Goal: Task Accomplishment & Management: Complete application form

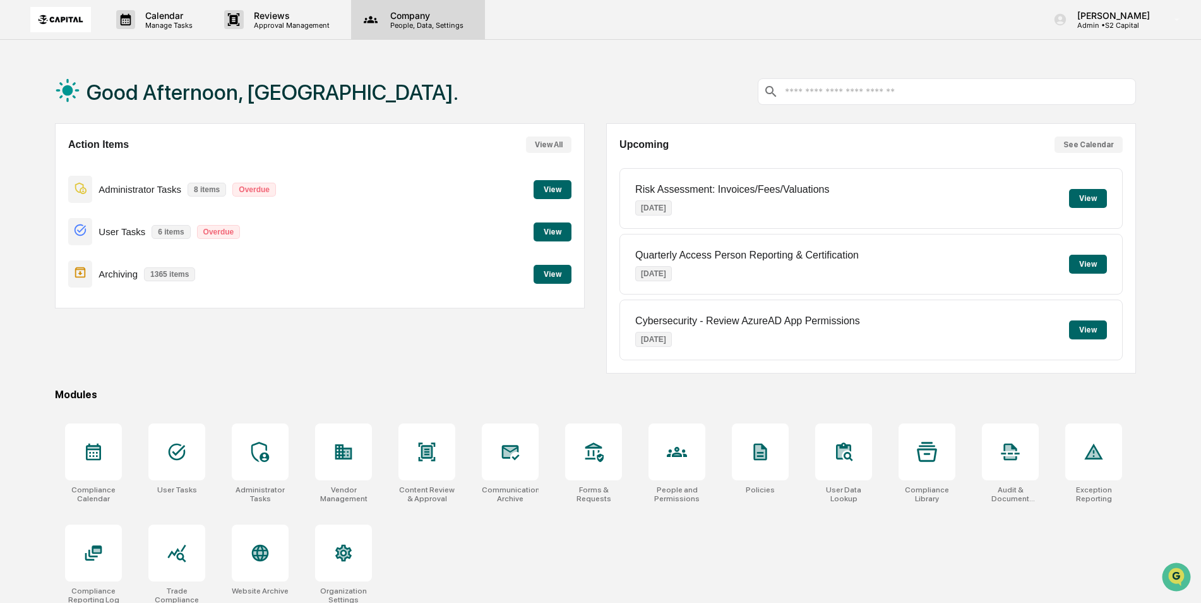
click at [366, 21] on icon at bounding box center [370, 19] width 19 height 19
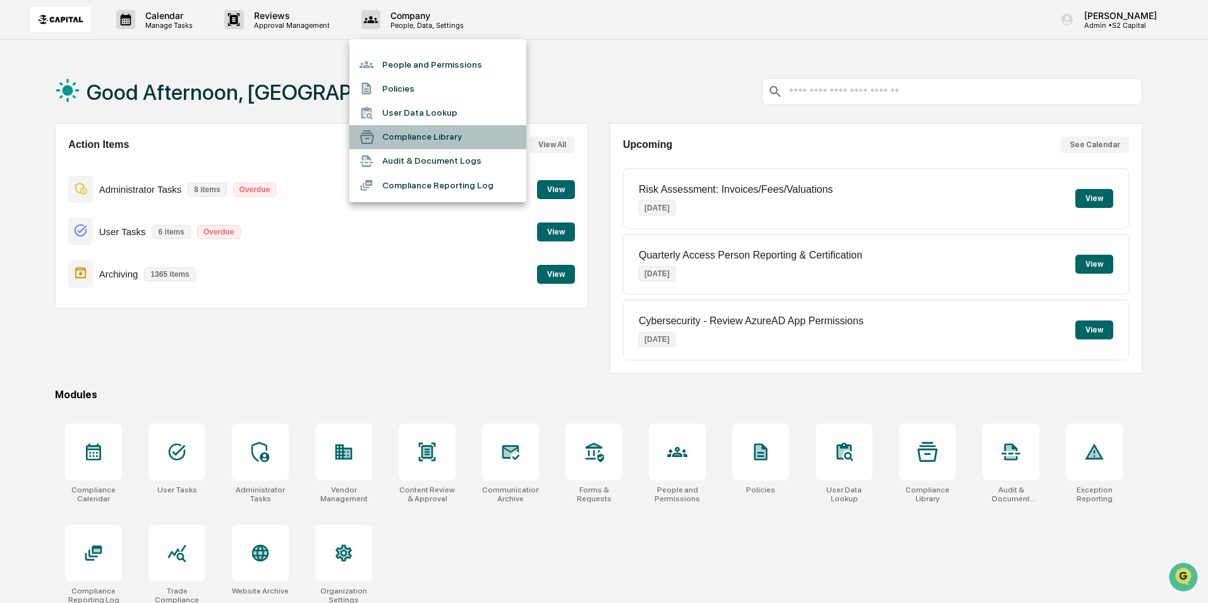
click at [395, 136] on li "Compliance Library" at bounding box center [437, 137] width 177 height 24
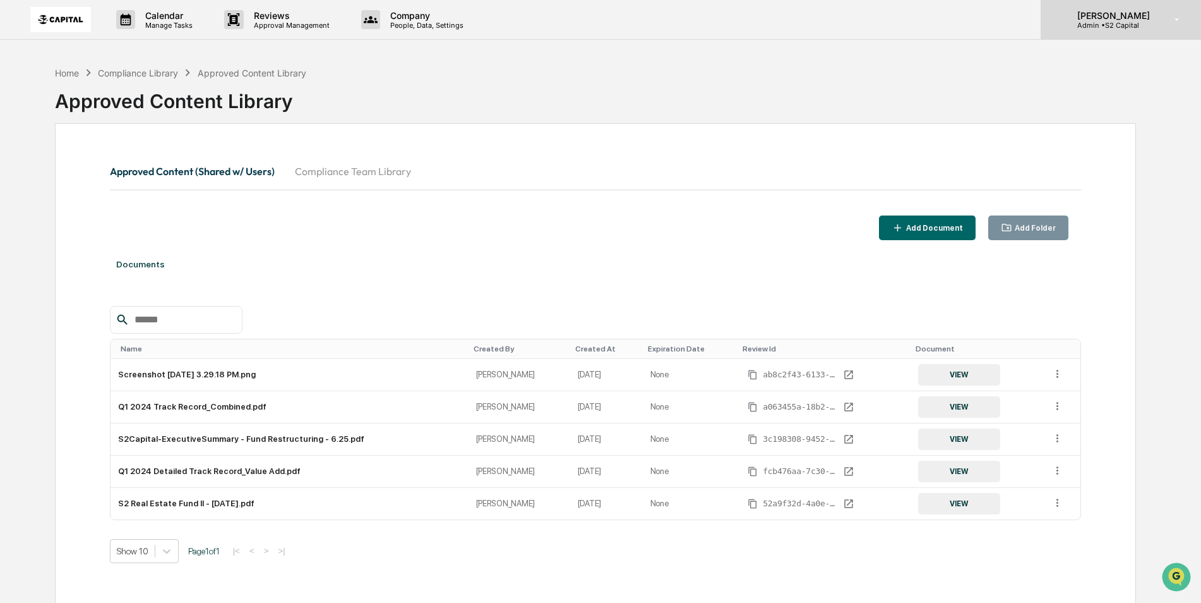
click at [1121, 13] on p "[PERSON_NAME]" at bounding box center [1112, 15] width 89 height 11
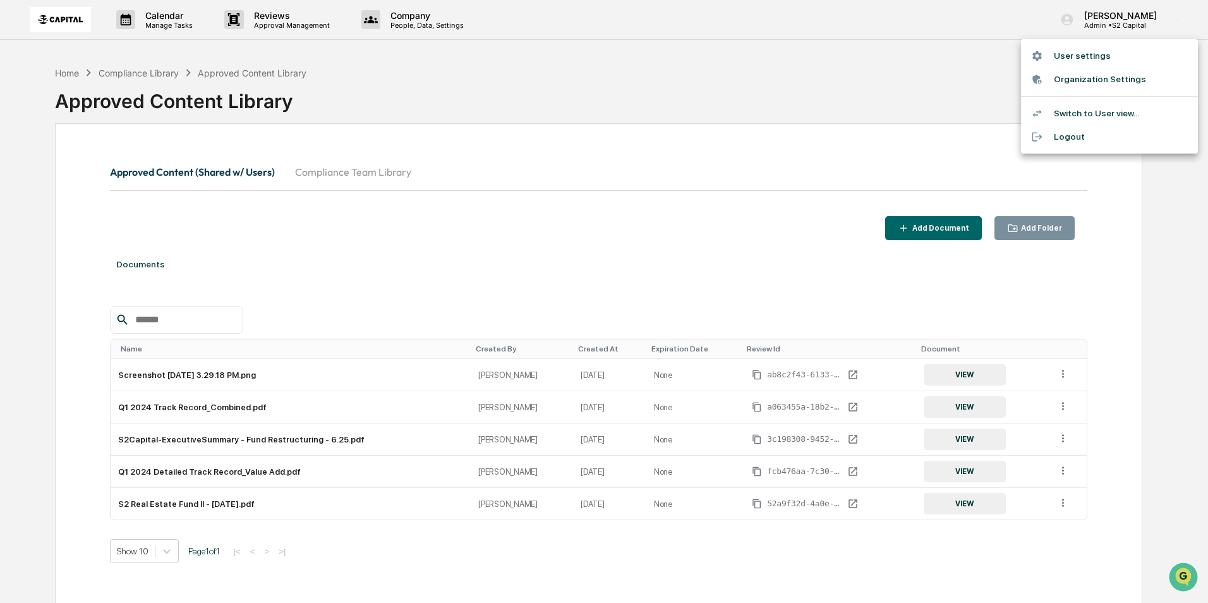
click at [1095, 110] on li "Switch to User view..." at bounding box center [1109, 113] width 177 height 23
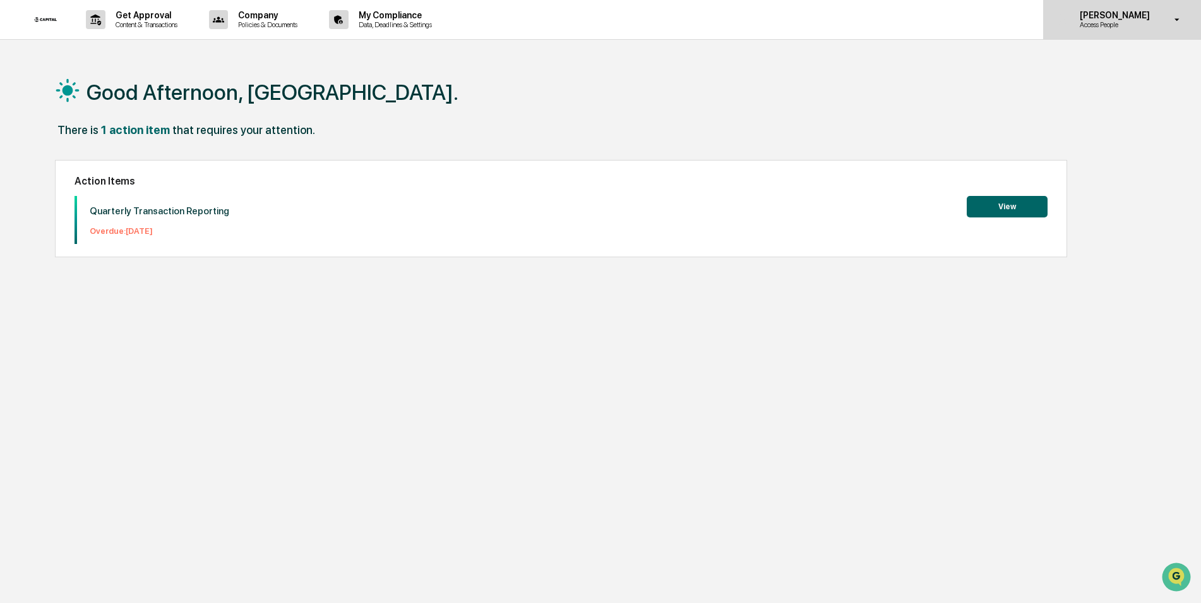
click at [1089, 28] on p "Access People" at bounding box center [1113, 24] width 87 height 9
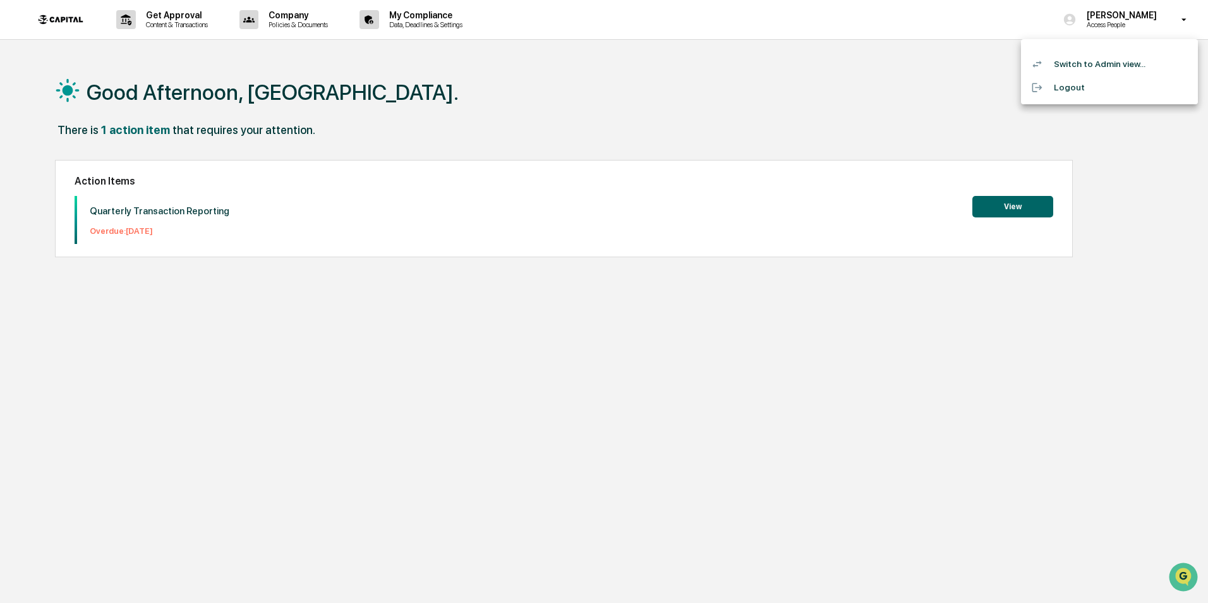
click at [851, 83] on div at bounding box center [604, 301] width 1208 height 603
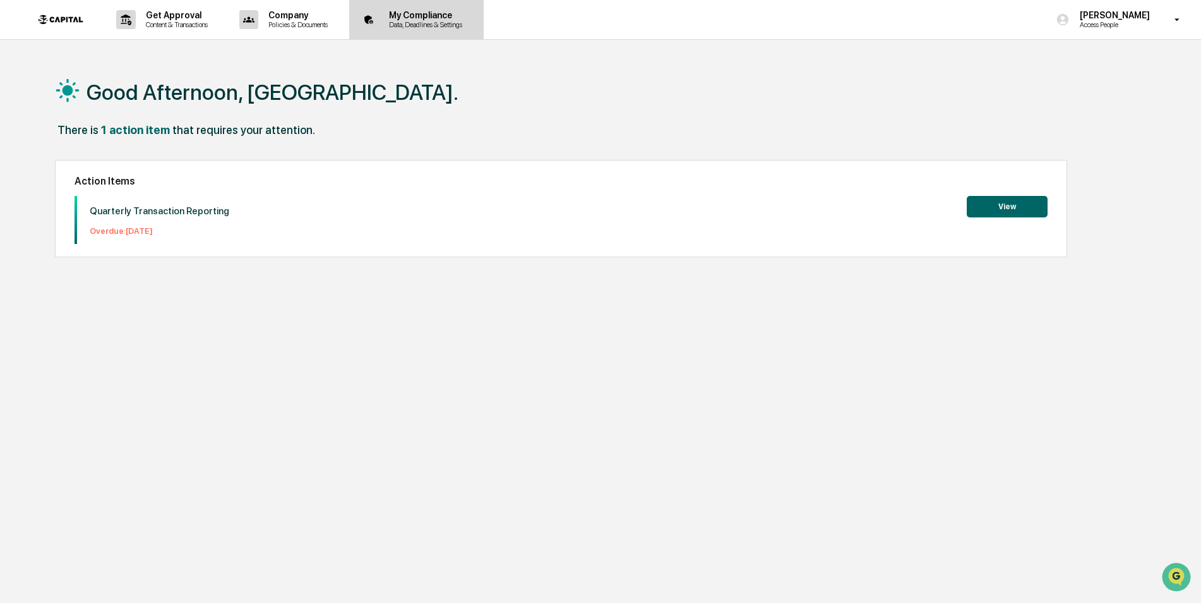
click at [406, 25] on p "Data, Deadlines & Settings" at bounding box center [424, 24] width 90 height 9
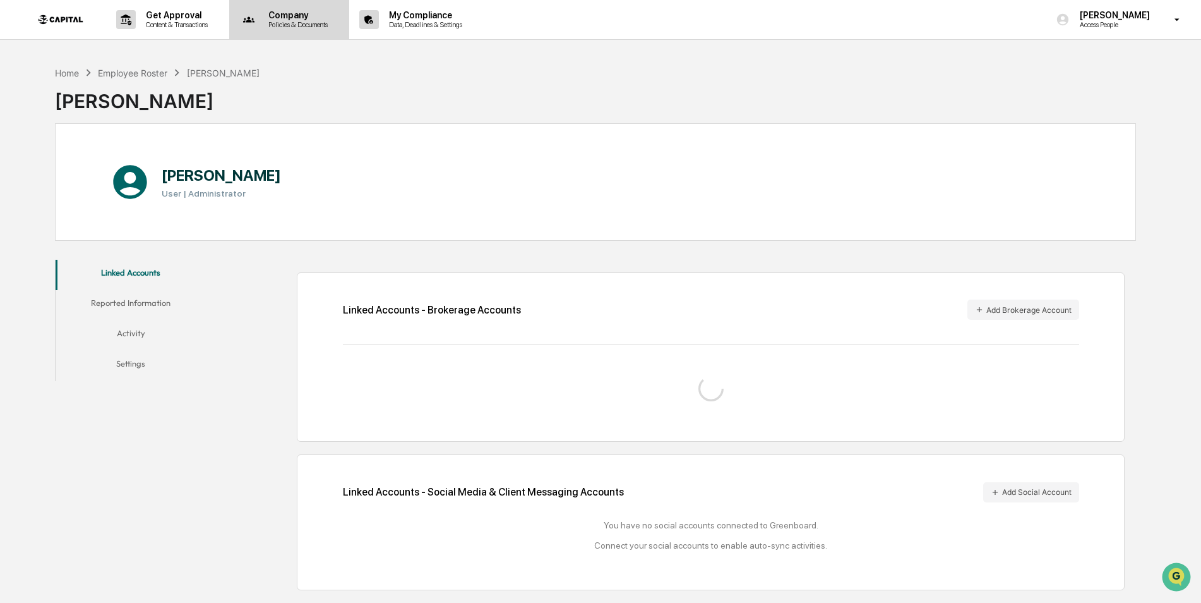
click at [328, 25] on p "Policies & Documents" at bounding box center [296, 24] width 76 height 9
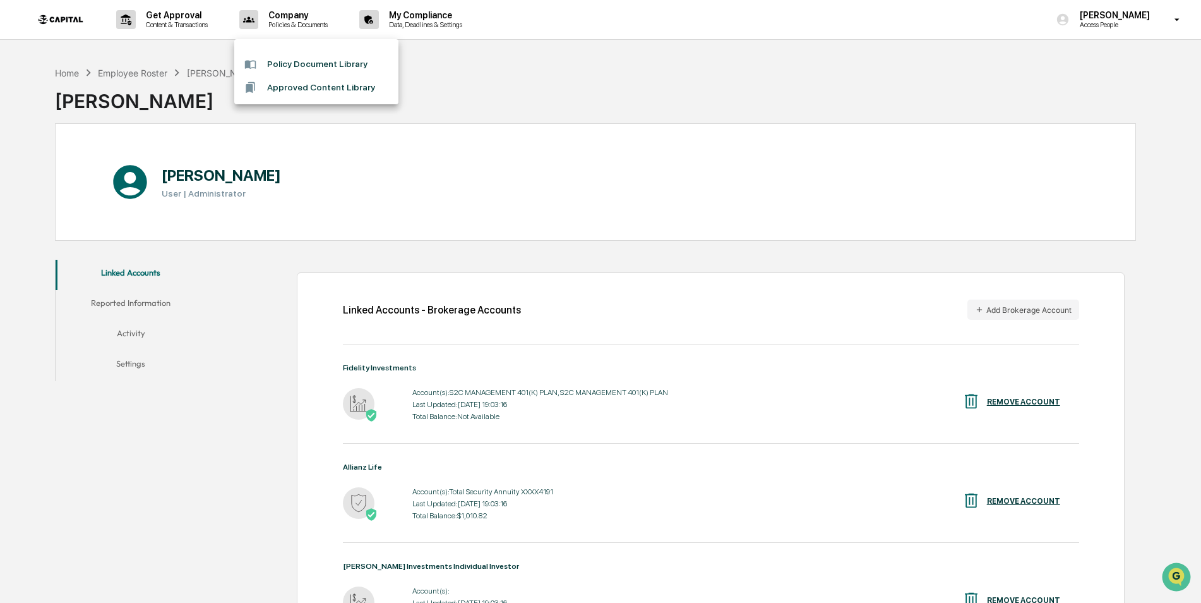
click at [509, 85] on div at bounding box center [600, 301] width 1201 height 603
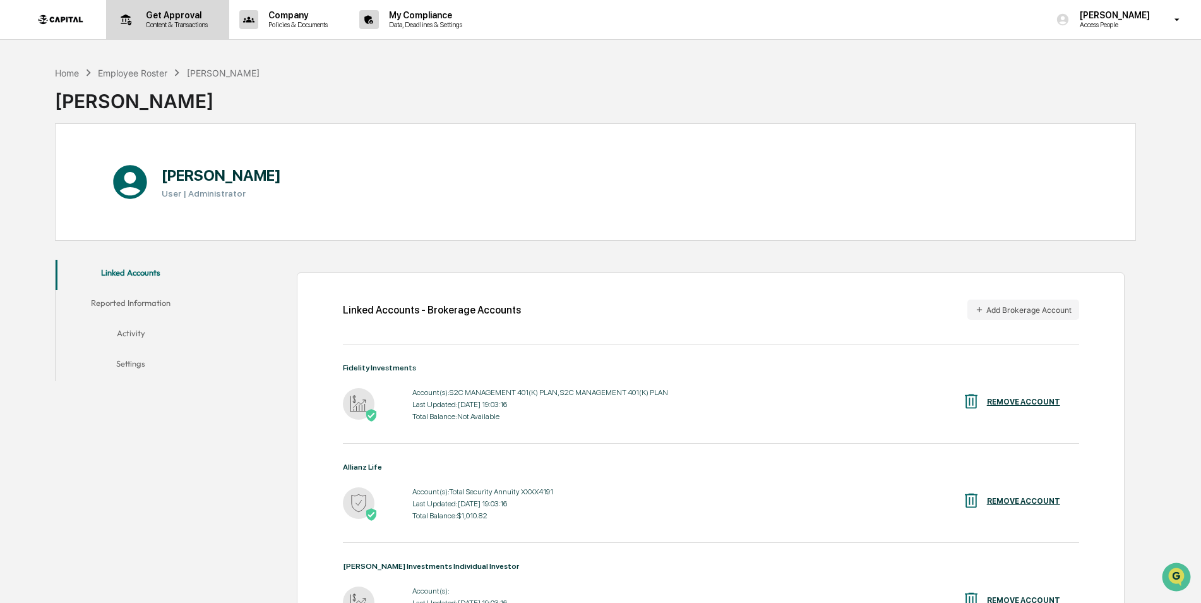
click at [154, 12] on p "Get Approval" at bounding box center [175, 15] width 78 height 10
drag, startPoint x: 154, startPoint y: 12, endPoint x: 112, endPoint y: 20, distance: 43.0
click at [112, 20] on div "Get Approval Content & Transactions" at bounding box center [166, 19] width 111 height 39
drag, startPoint x: 112, startPoint y: 20, endPoint x: 191, endPoint y: 16, distance: 79.1
click at [191, 16] on p "Get Approval" at bounding box center [175, 15] width 78 height 10
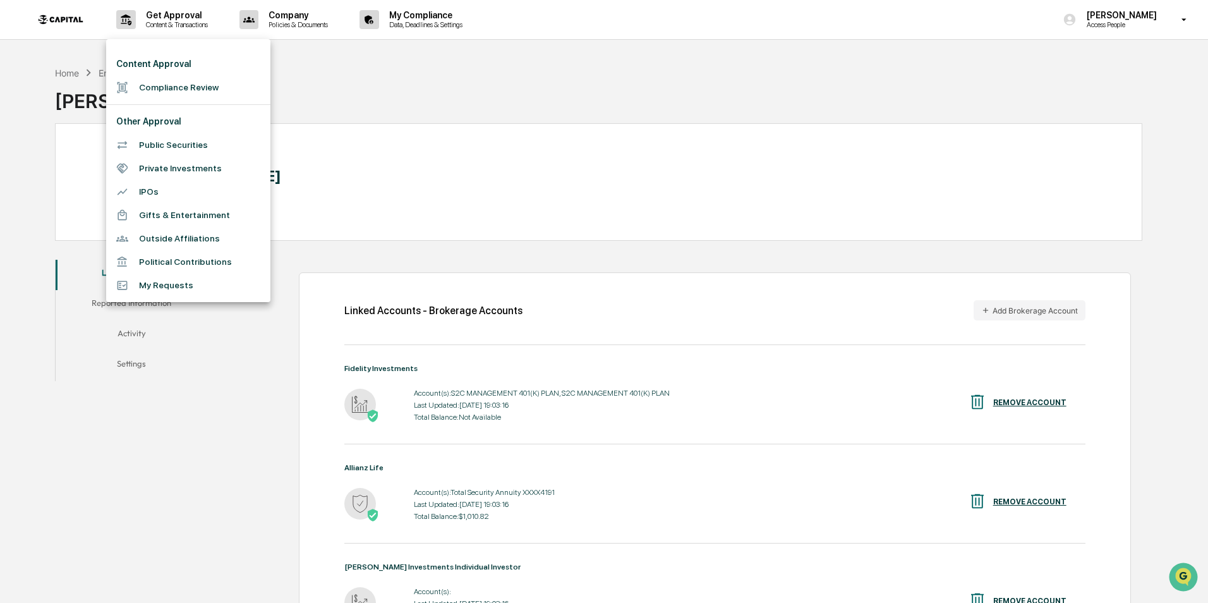
click at [169, 294] on li "My Requests" at bounding box center [188, 285] width 164 height 23
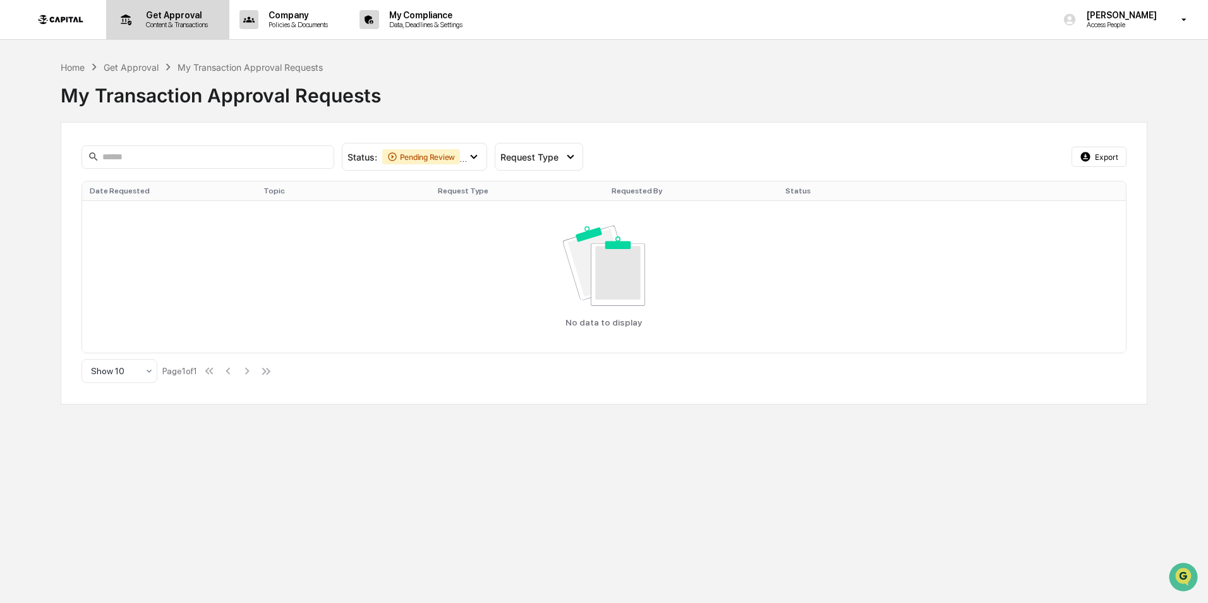
click at [192, 15] on p "Get Approval" at bounding box center [175, 15] width 78 height 10
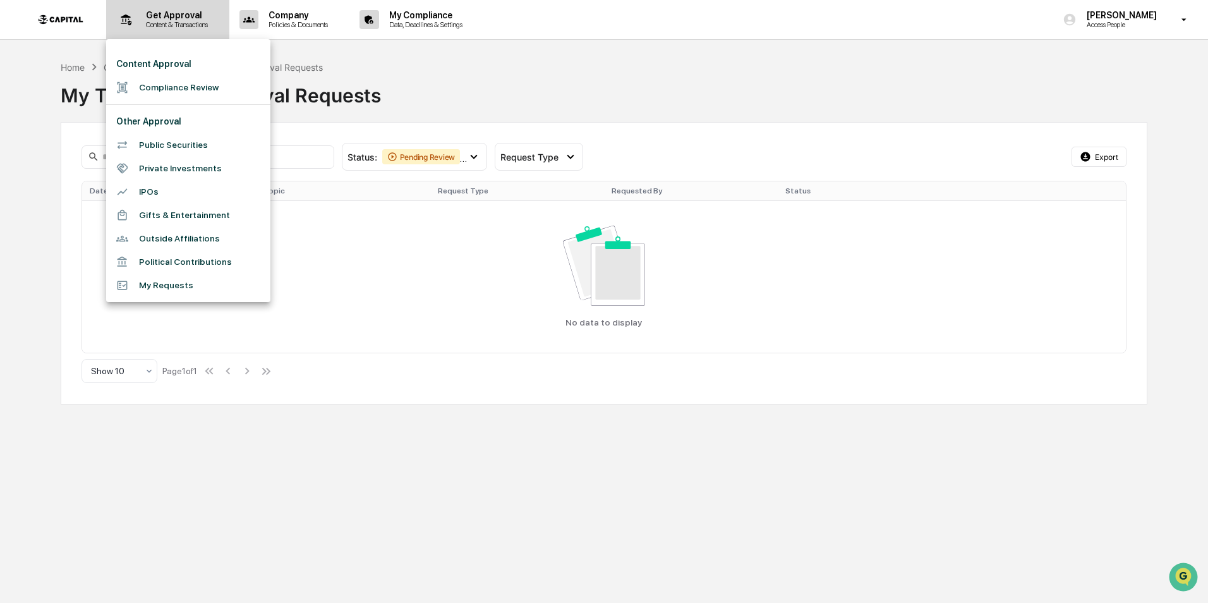
click at [192, 15] on div at bounding box center [604, 301] width 1208 height 603
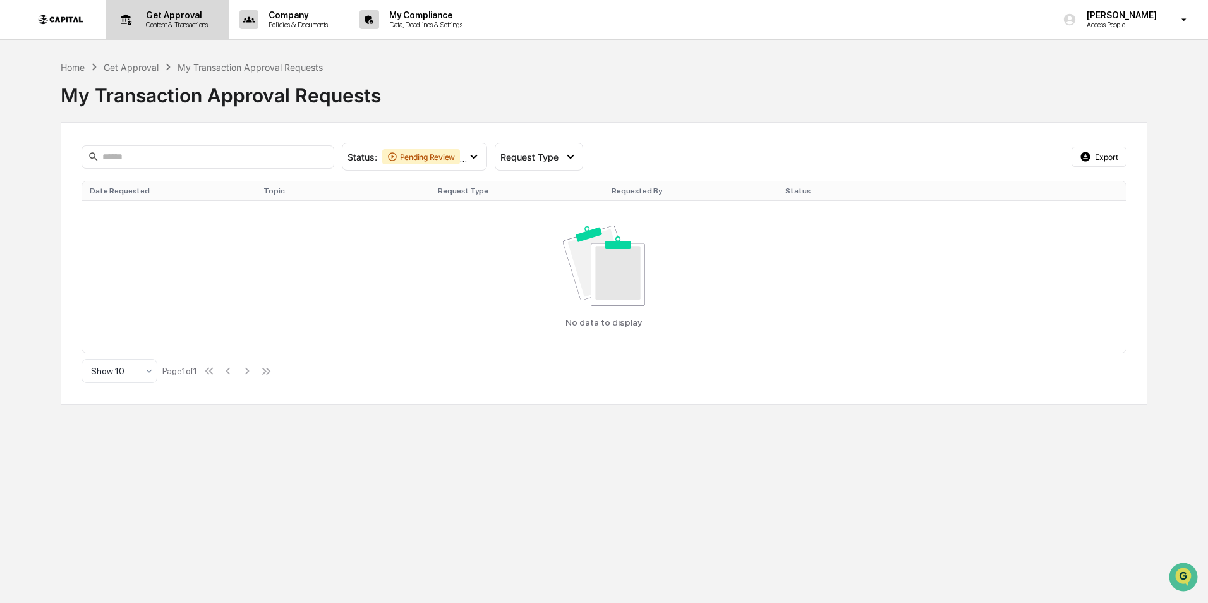
drag, startPoint x: 192, startPoint y: 15, endPoint x: 174, endPoint y: 16, distance: 18.4
click at [174, 16] on p "Get Approval" at bounding box center [175, 15] width 78 height 10
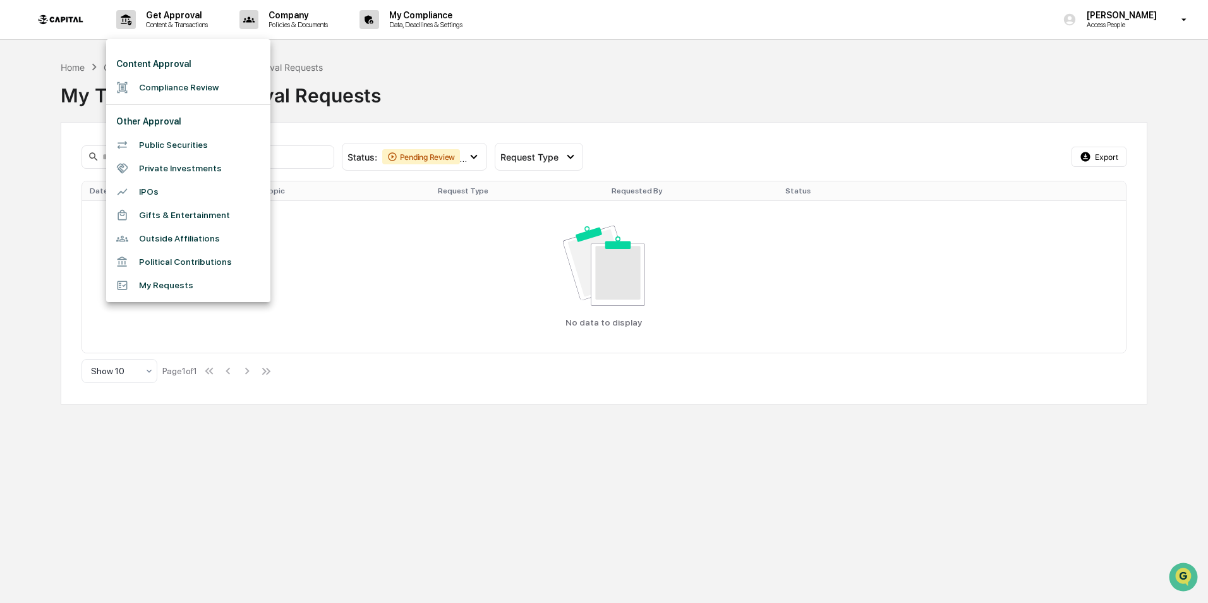
click at [320, 23] on div at bounding box center [604, 301] width 1208 height 603
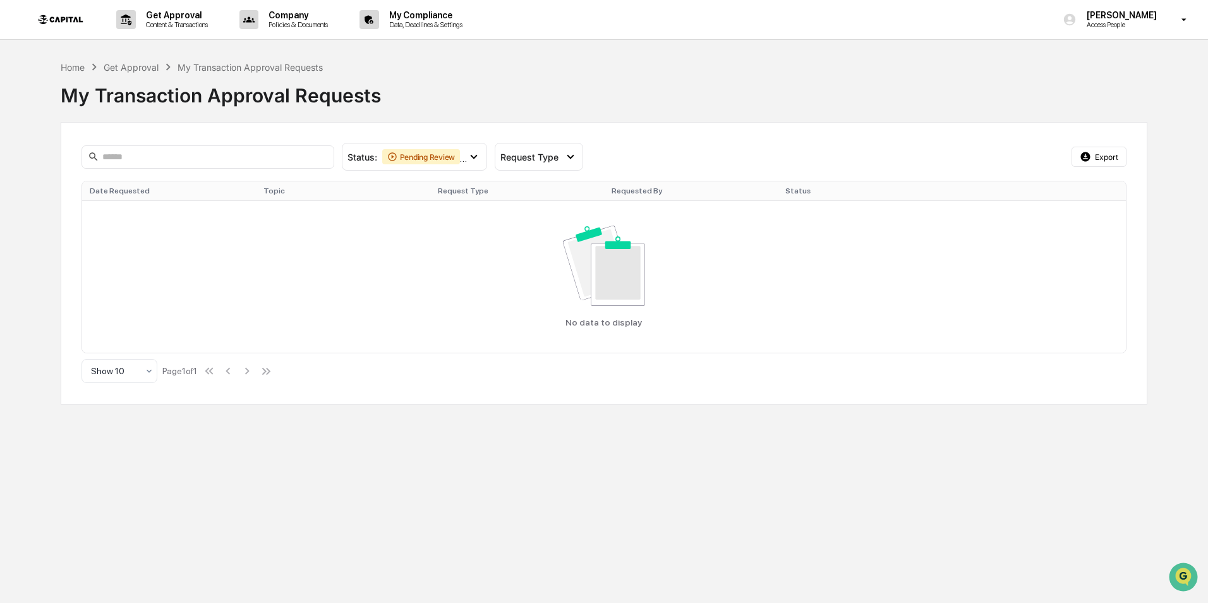
click at [318, 23] on p "Policies & Documents" at bounding box center [296, 24] width 76 height 9
click at [311, 23] on p "Policies & Documents" at bounding box center [296, 24] width 76 height 9
click at [169, 18] on p "Get Approval" at bounding box center [175, 15] width 78 height 10
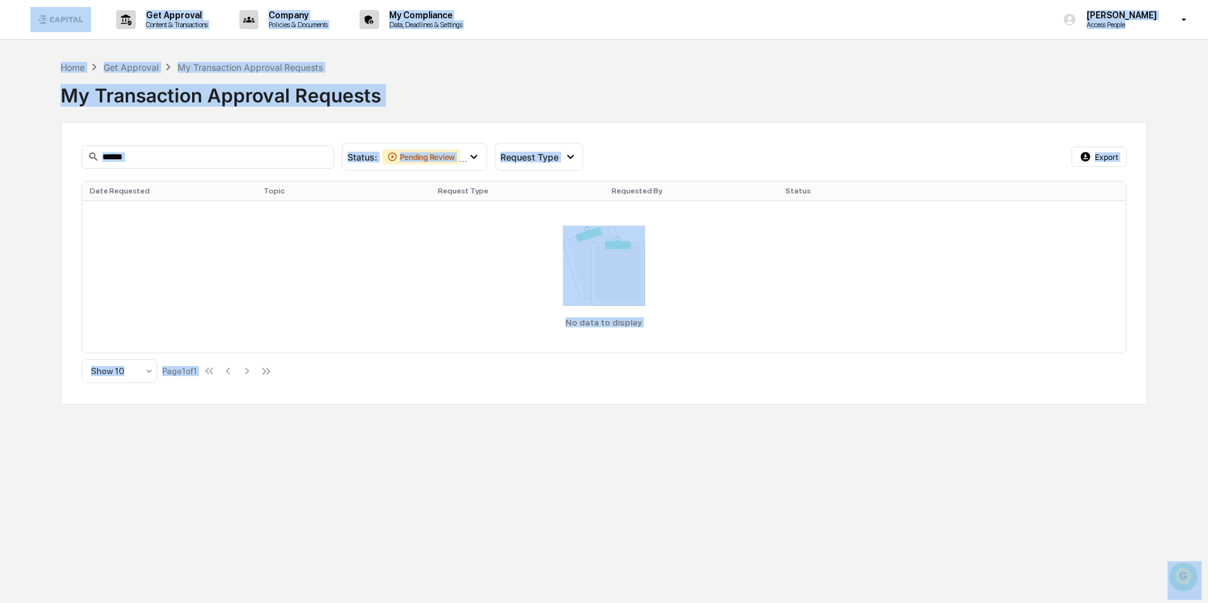
click at [169, 18] on div at bounding box center [604, 301] width 1208 height 603
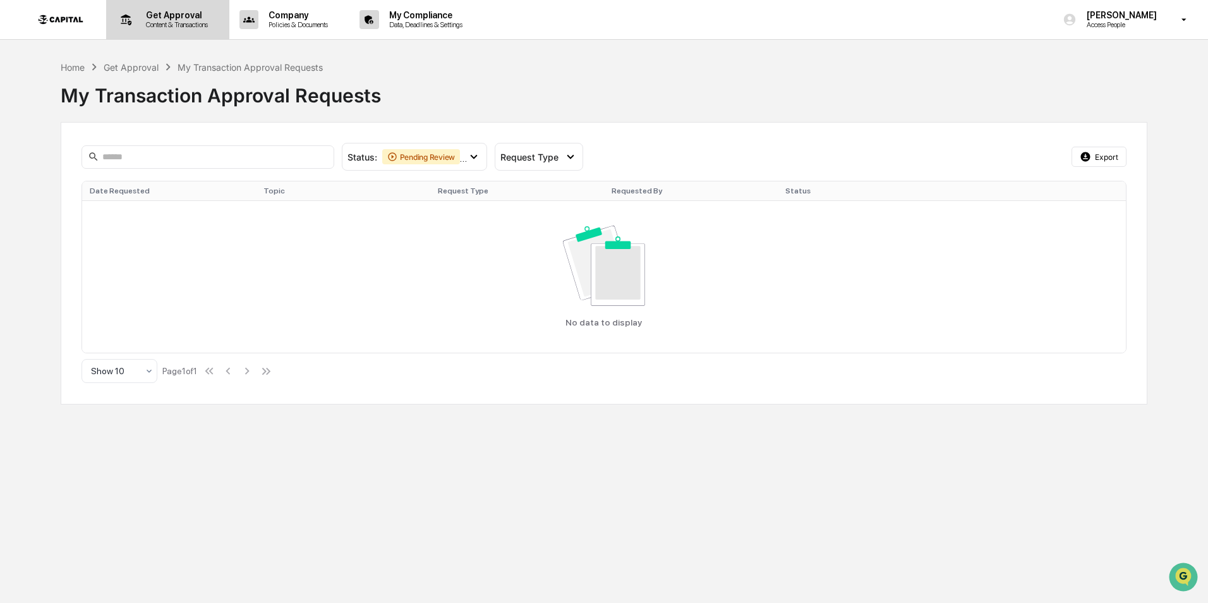
drag, startPoint x: 169, startPoint y: 18, endPoint x: 140, endPoint y: 18, distance: 29.1
click at [140, 18] on p "Get Approval" at bounding box center [175, 15] width 78 height 10
click at [441, 21] on p "Data, Deadlines & Settings" at bounding box center [424, 24] width 90 height 9
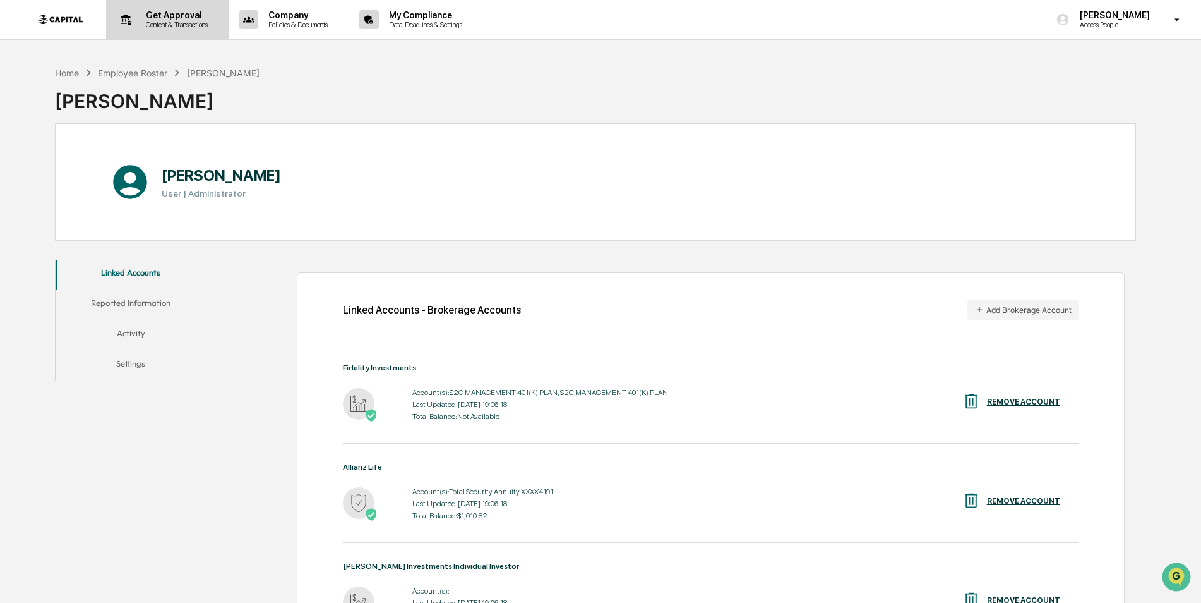
click at [174, 21] on p "Content & Transactions" at bounding box center [175, 24] width 78 height 9
click at [174, 21] on div at bounding box center [600, 301] width 1201 height 603
drag, startPoint x: 174, startPoint y: 21, endPoint x: 140, endPoint y: 30, distance: 35.2
click at [140, 30] on div "Get Approval Content & Transactions" at bounding box center [166, 19] width 111 height 39
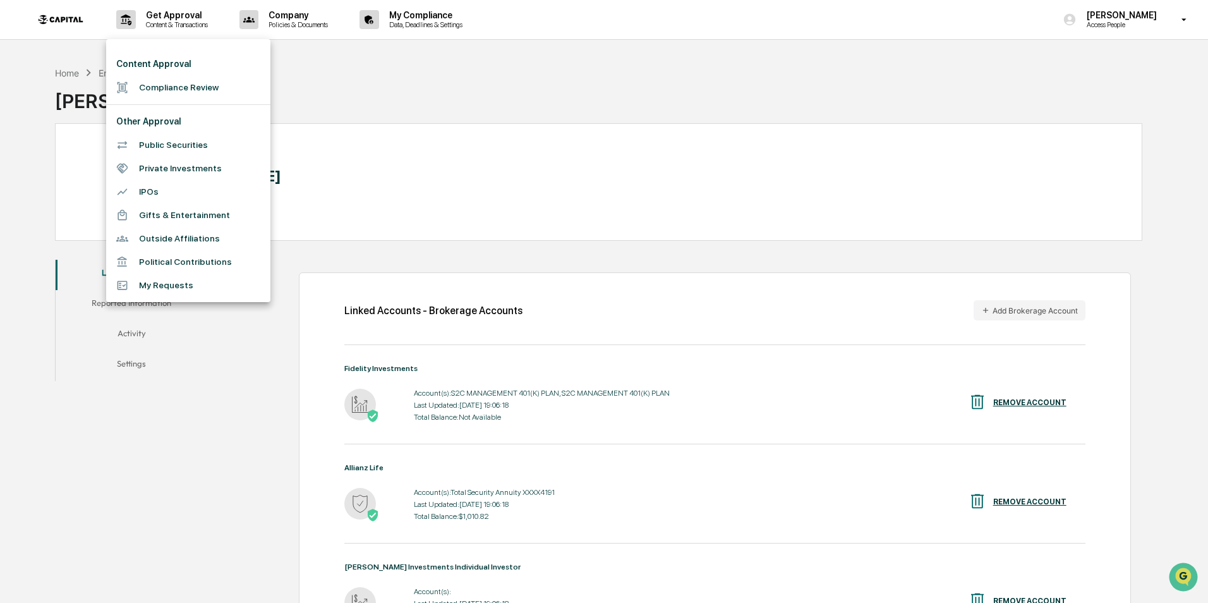
click at [818, 372] on div at bounding box center [604, 301] width 1208 height 603
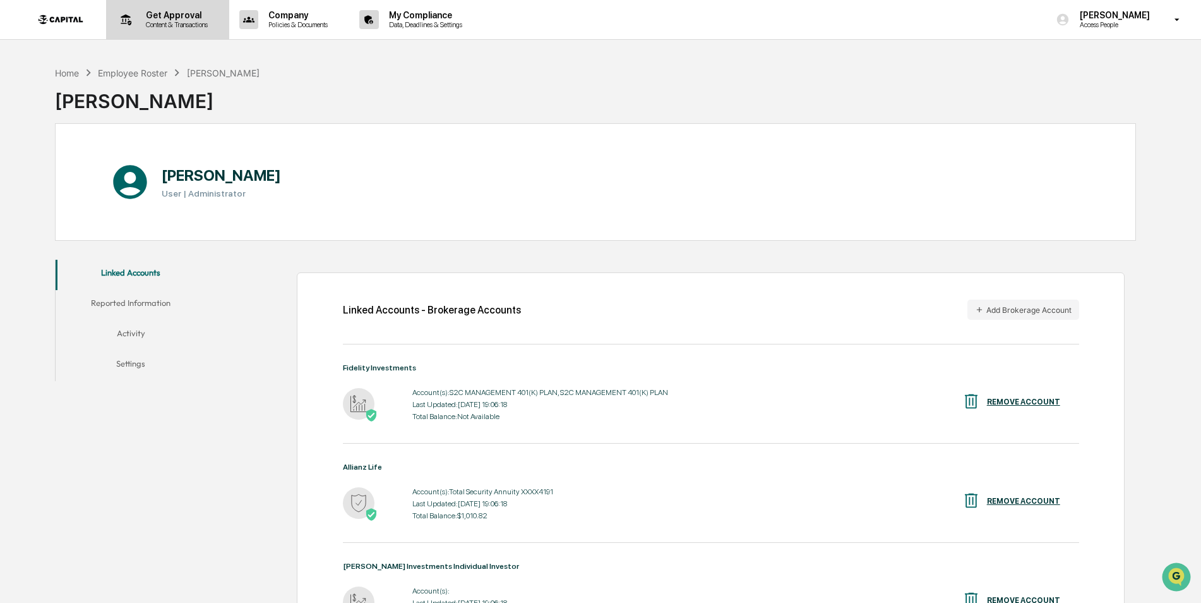
click at [166, 25] on p "Content & Transactions" at bounding box center [175, 24] width 78 height 9
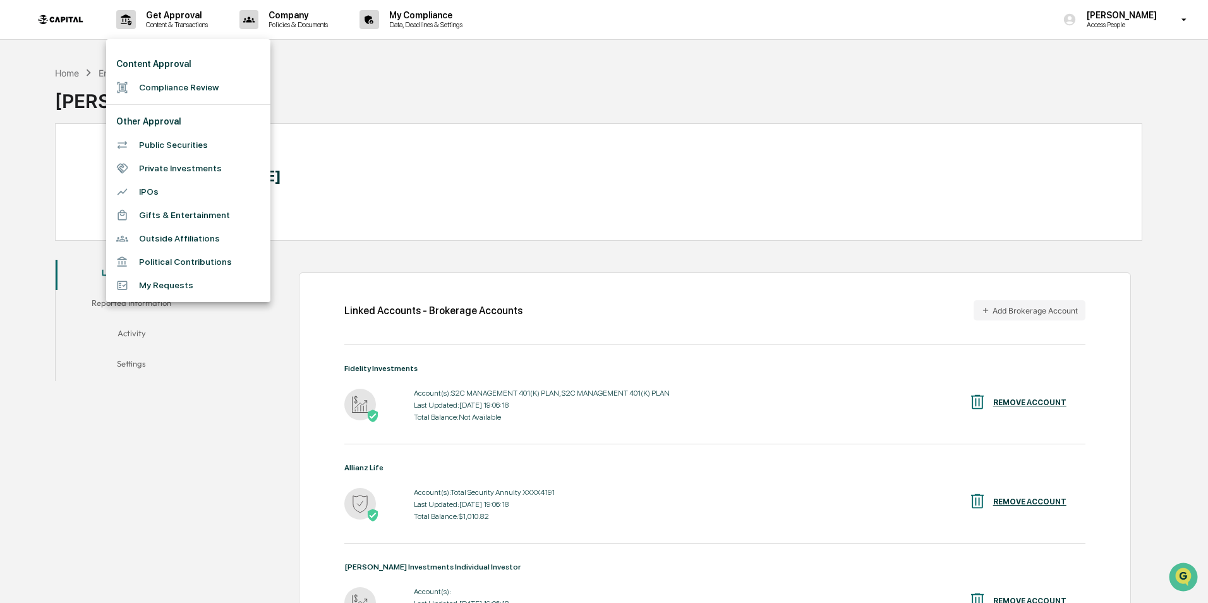
click at [166, 83] on li "Compliance Review" at bounding box center [188, 87] width 164 height 23
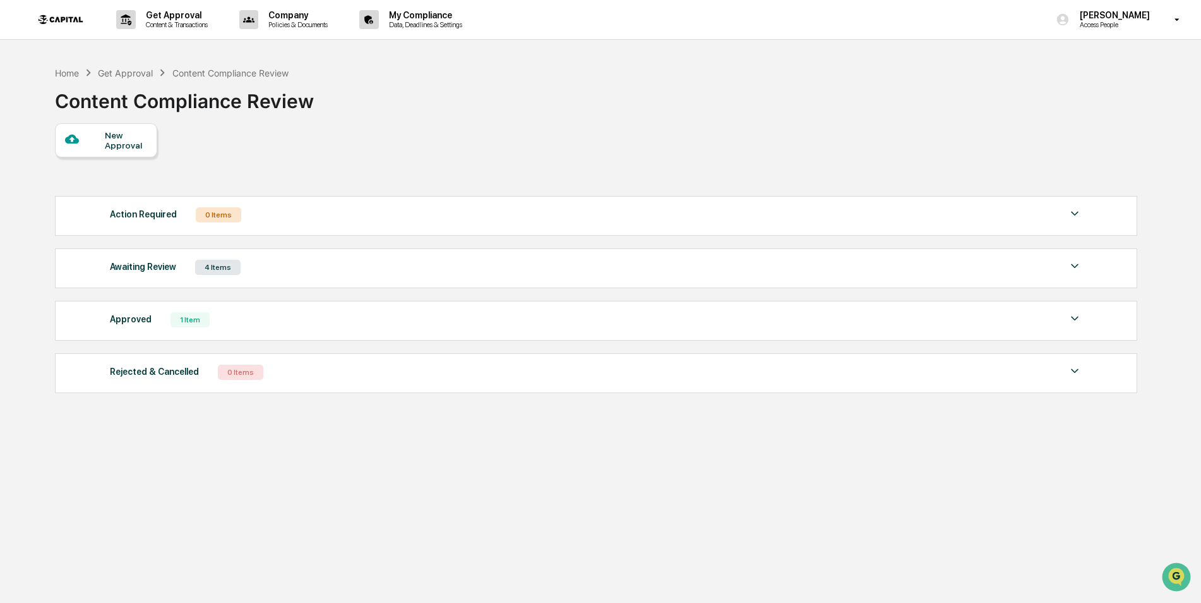
click at [94, 138] on div at bounding box center [85, 140] width 40 height 16
click at [94, 138] on div at bounding box center [604, 301] width 1208 height 603
click at [162, 23] on p "Content & Transactions" at bounding box center [175, 24] width 78 height 9
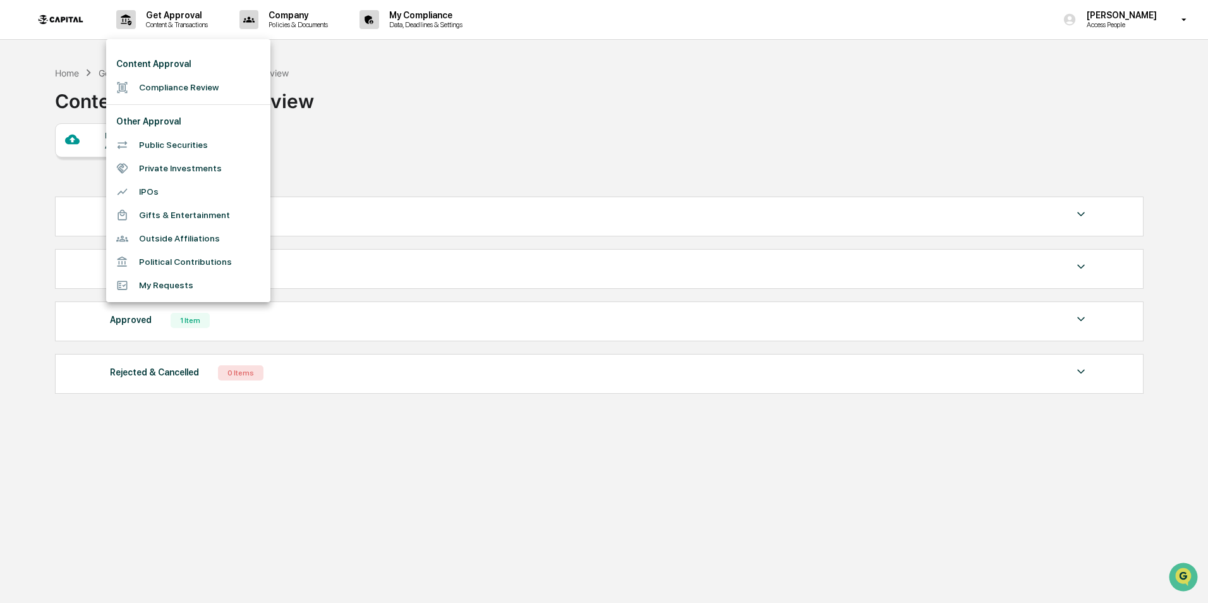
click at [159, 286] on li "My Requests" at bounding box center [188, 285] width 164 height 23
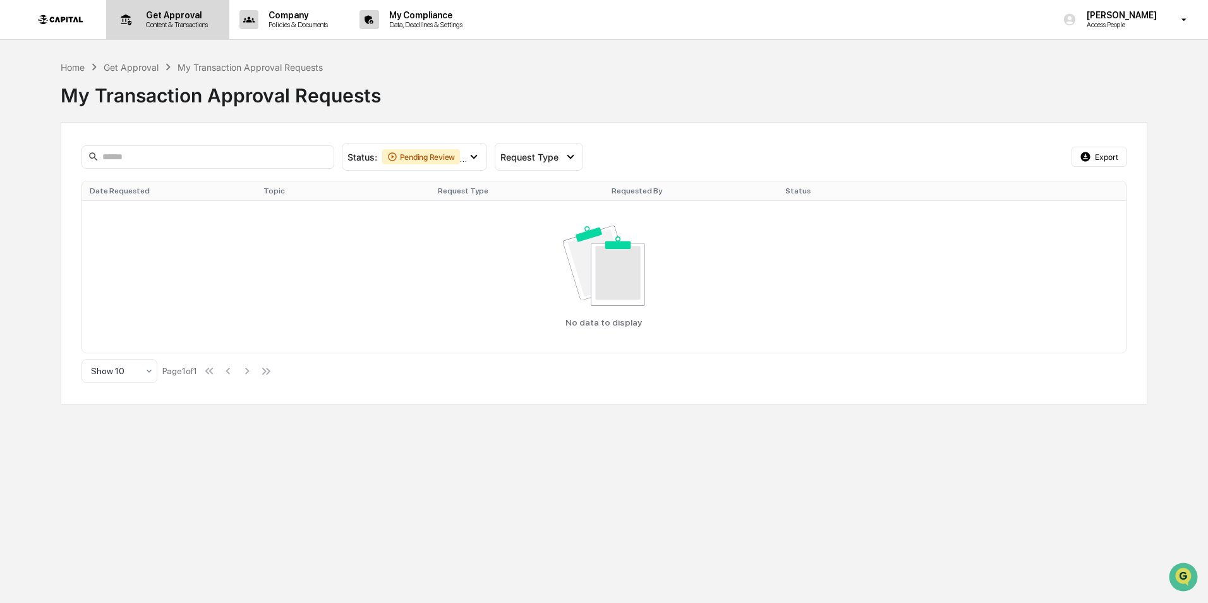
click at [157, 22] on p "Content & Transactions" at bounding box center [175, 24] width 78 height 9
click at [154, 22] on p "Content & Transactions" at bounding box center [175, 24] width 78 height 9
drag, startPoint x: 154, startPoint y: 22, endPoint x: 146, endPoint y: 22, distance: 8.2
click at [146, 22] on p "Content & Transactions" at bounding box center [175, 24] width 78 height 9
drag, startPoint x: 146, startPoint y: 22, endPoint x: 135, endPoint y: 21, distance: 10.8
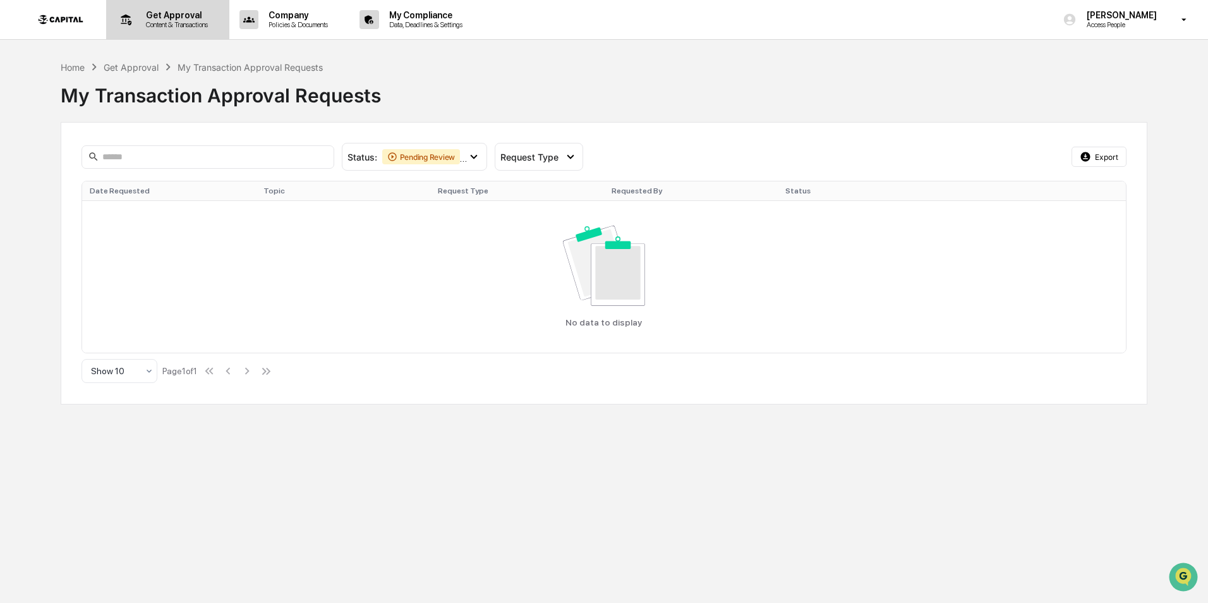
click at [136, 21] on p "Content & Transactions" at bounding box center [175, 24] width 78 height 9
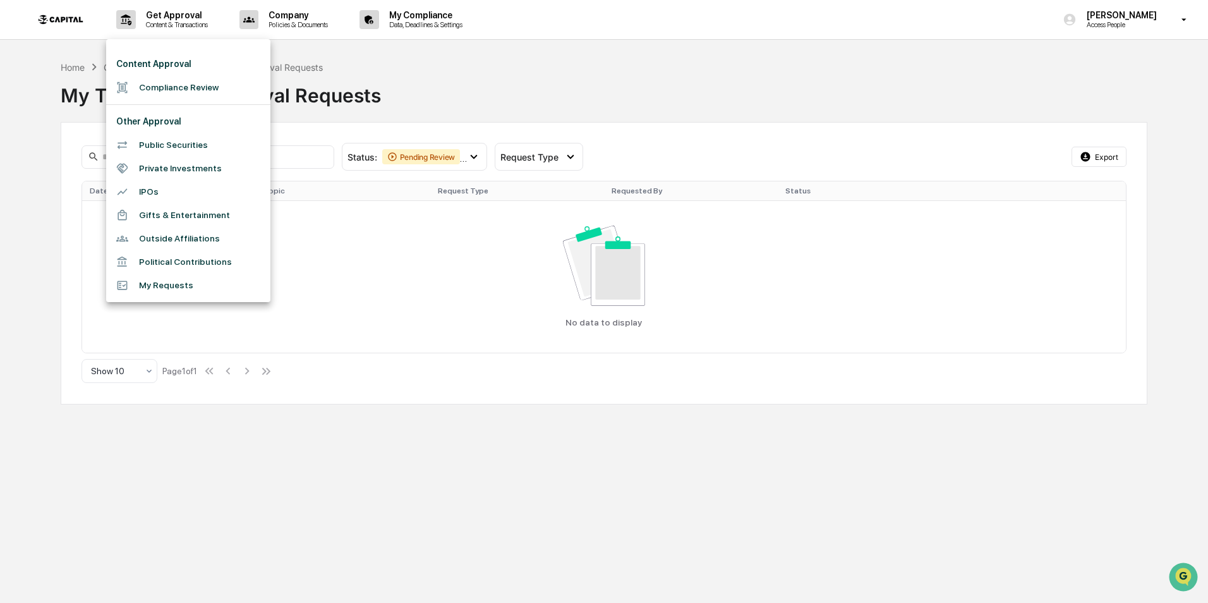
click at [291, 26] on div at bounding box center [604, 301] width 1208 height 603
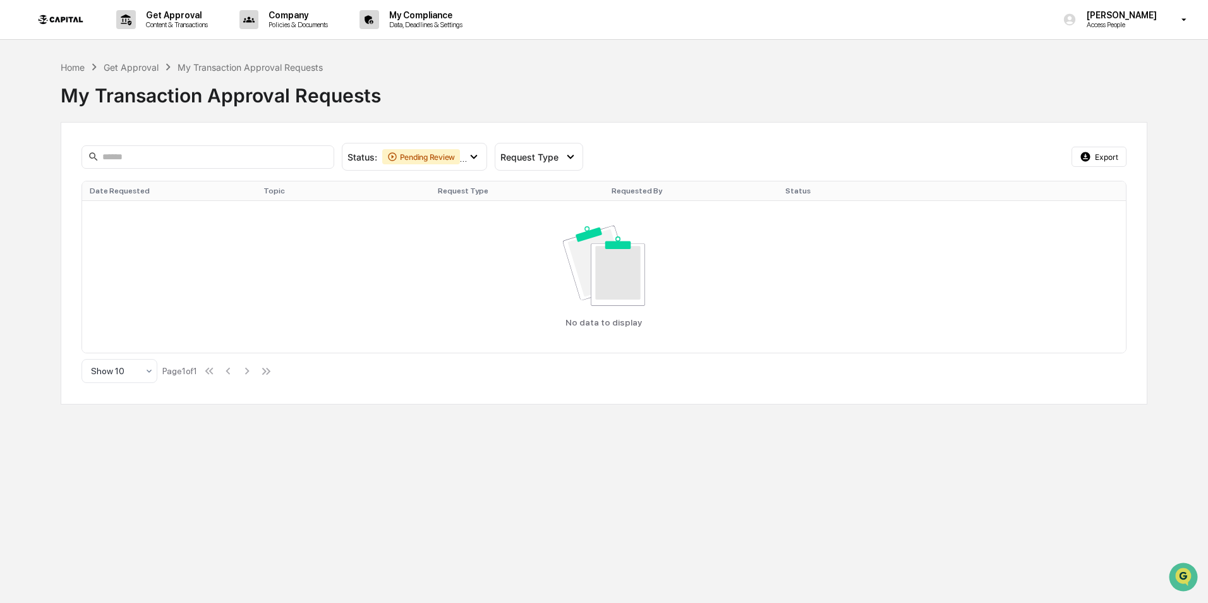
click at [78, 25] on img at bounding box center [60, 20] width 61 height 26
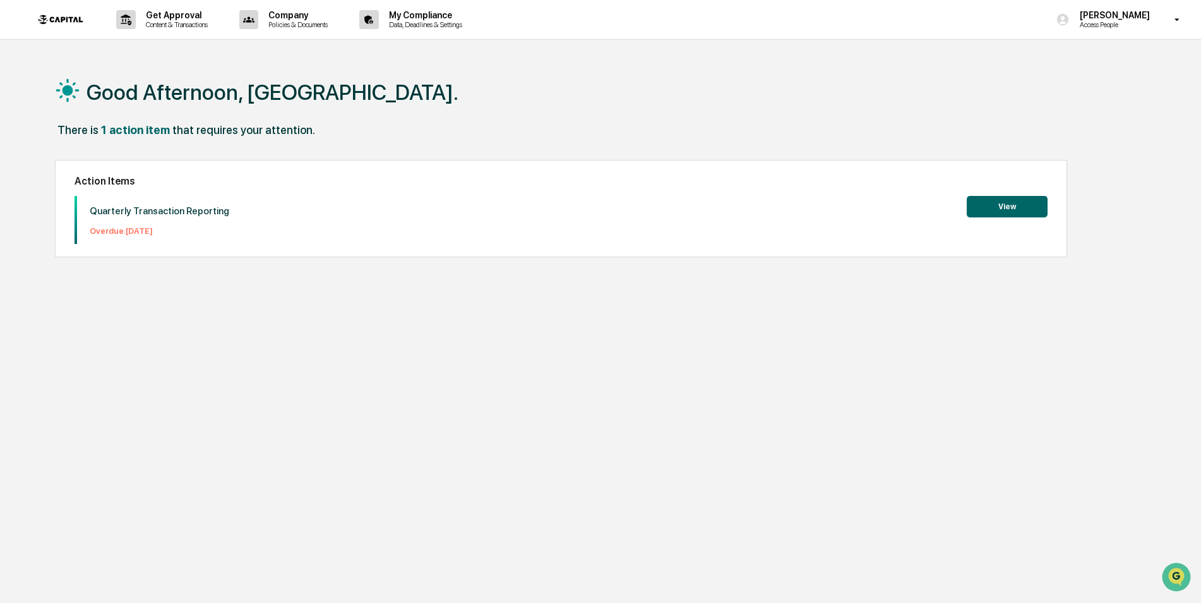
click at [1014, 210] on button "View" at bounding box center [1007, 206] width 81 height 21
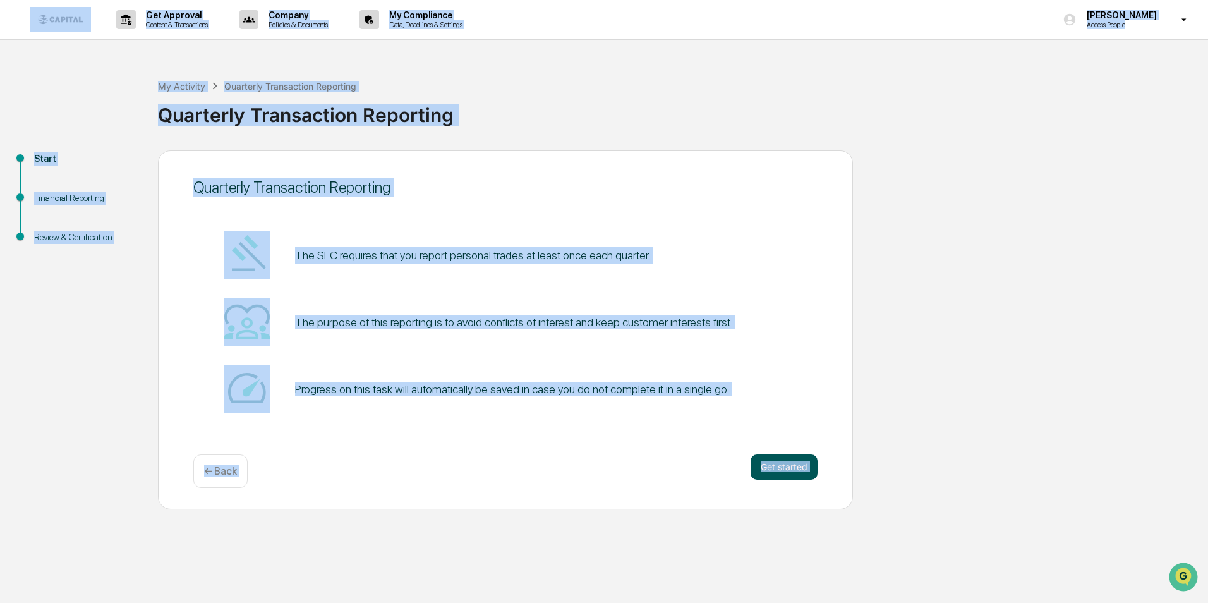
click at [787, 463] on button "Get started" at bounding box center [783, 466] width 67 height 25
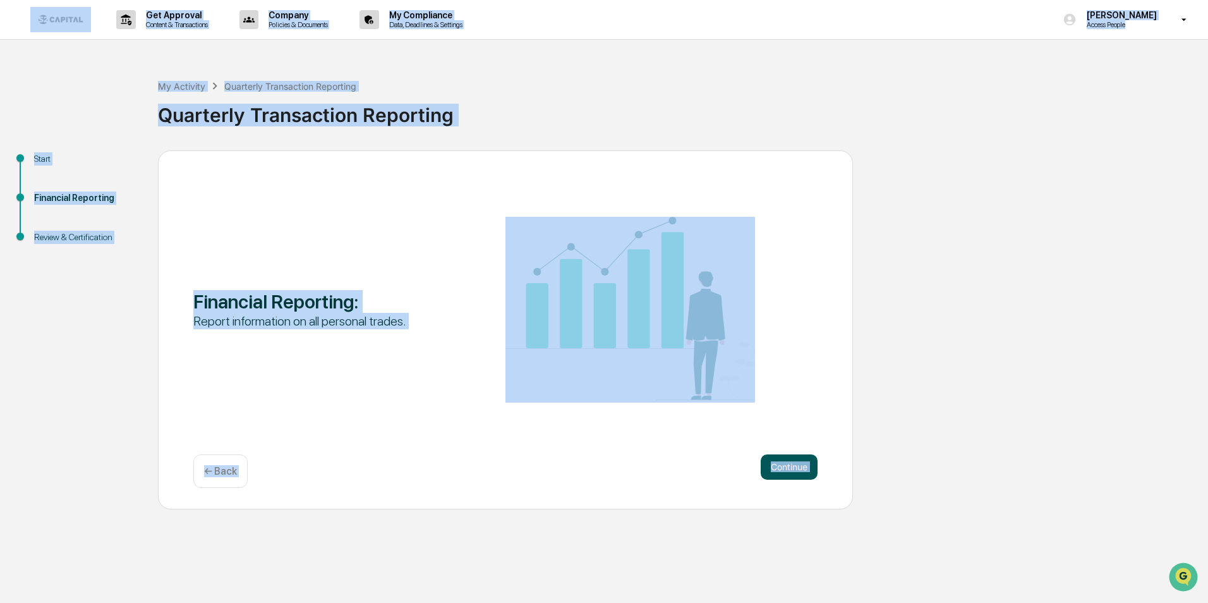
click at [788, 472] on button "Continue" at bounding box center [789, 466] width 57 height 25
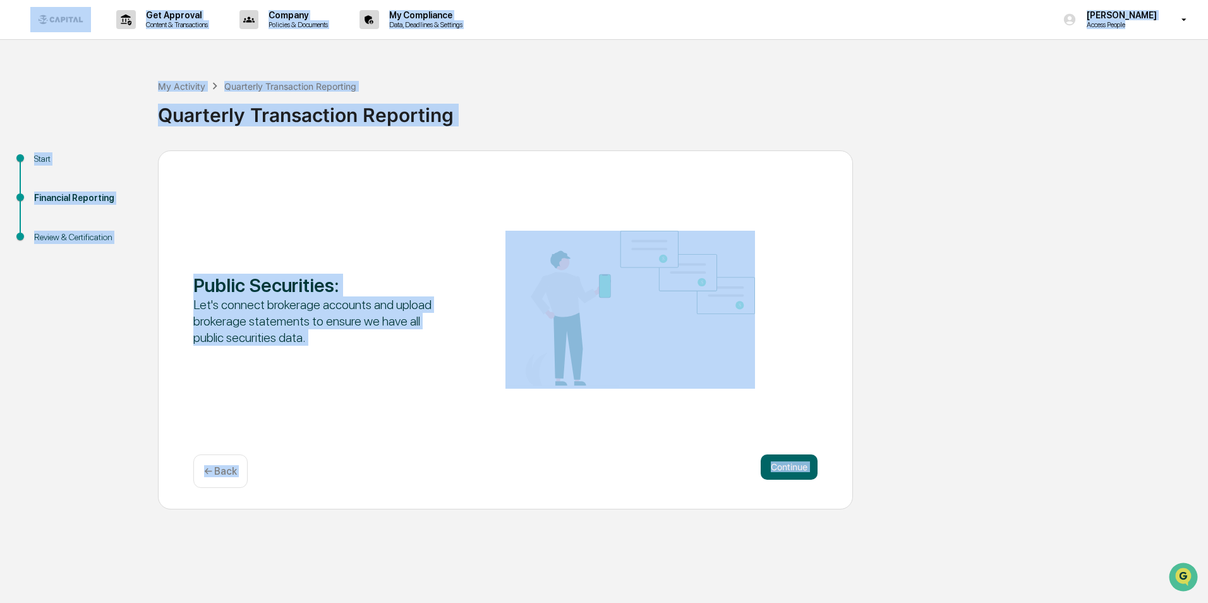
click at [788, 472] on button "Continue" at bounding box center [789, 466] width 57 height 25
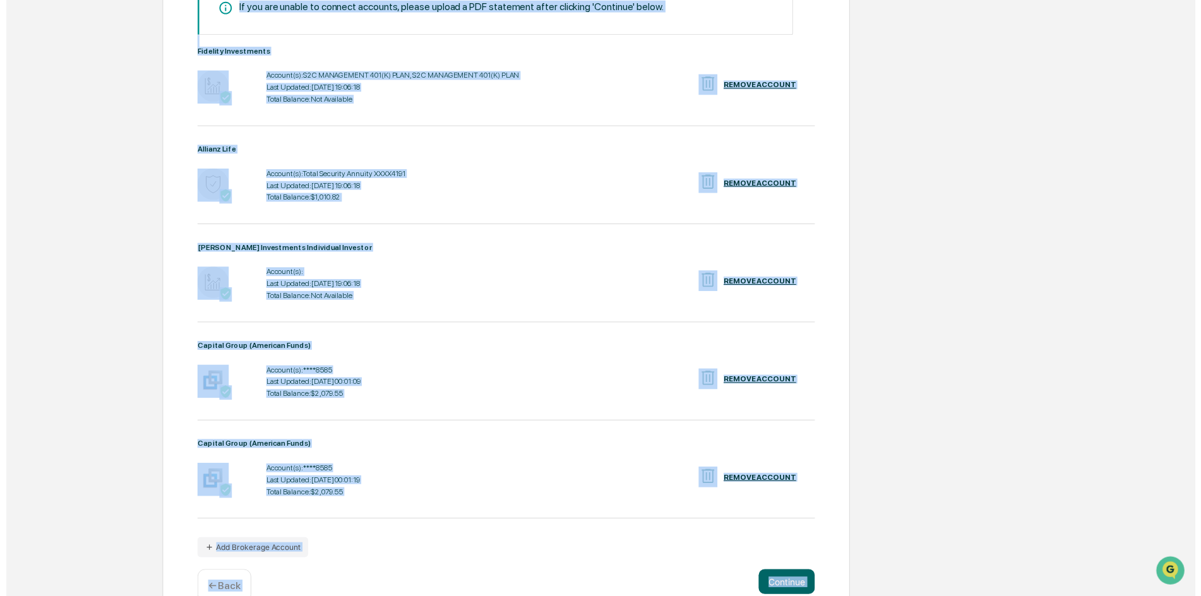
scroll to position [280, 0]
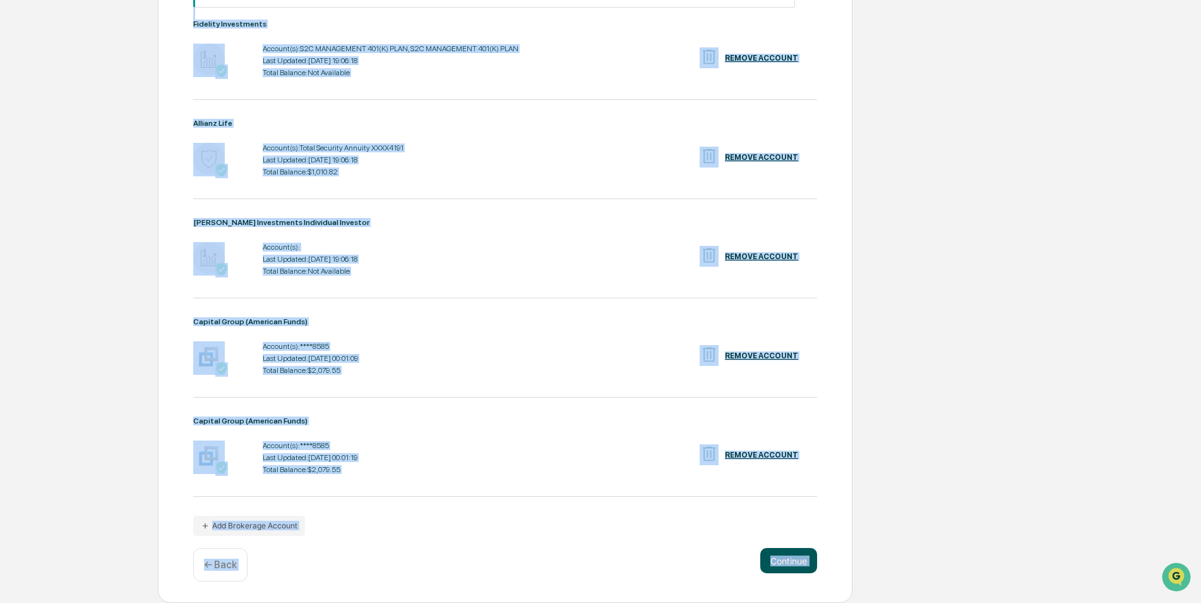
click at [798, 553] on button "Continue" at bounding box center [789, 560] width 57 height 25
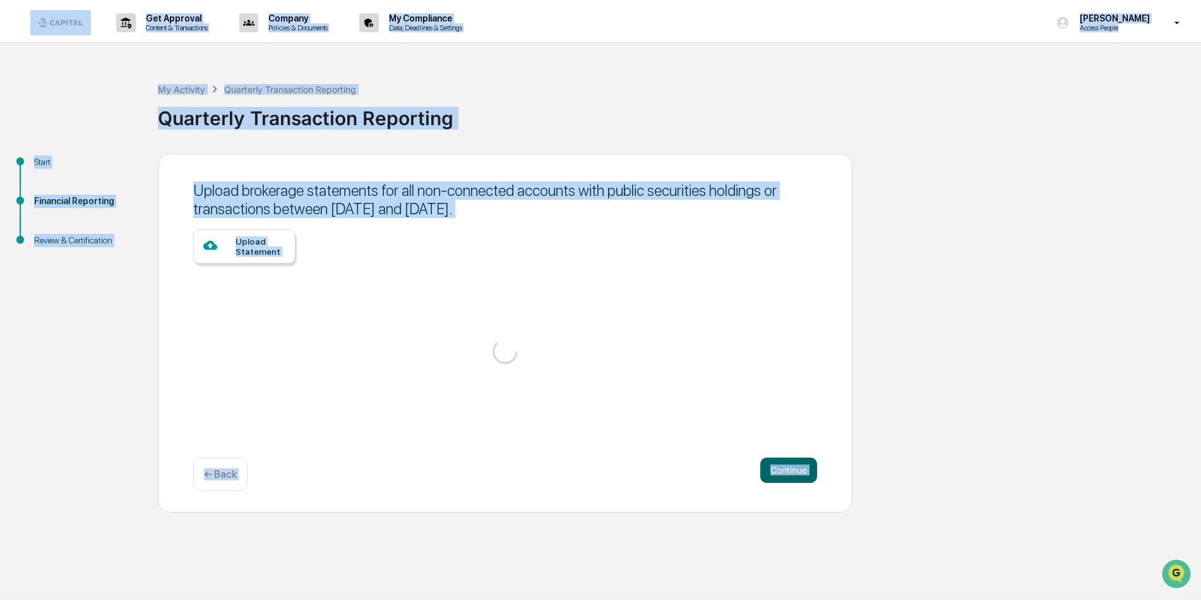
scroll to position [0, 0]
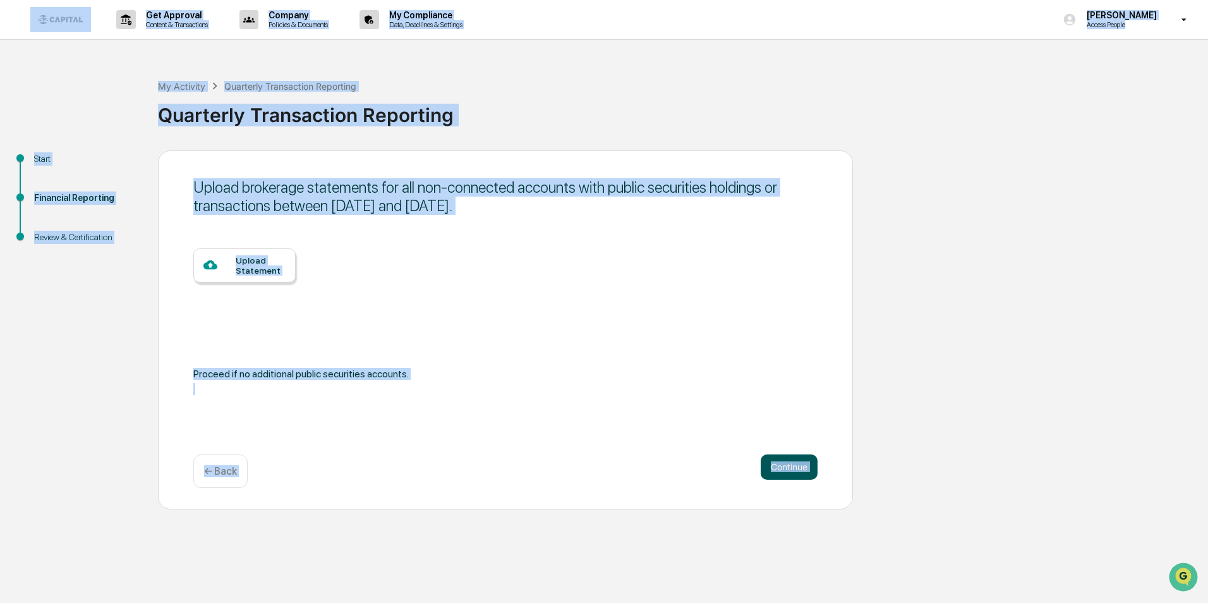
click at [790, 467] on button "Continue" at bounding box center [789, 466] width 57 height 25
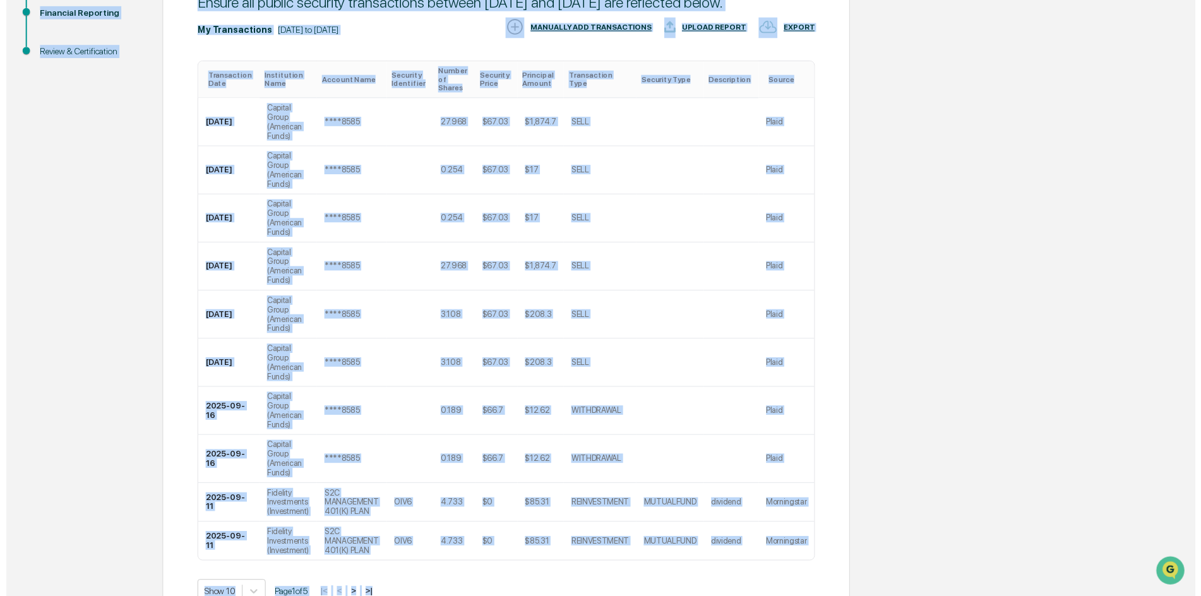
scroll to position [190, 0]
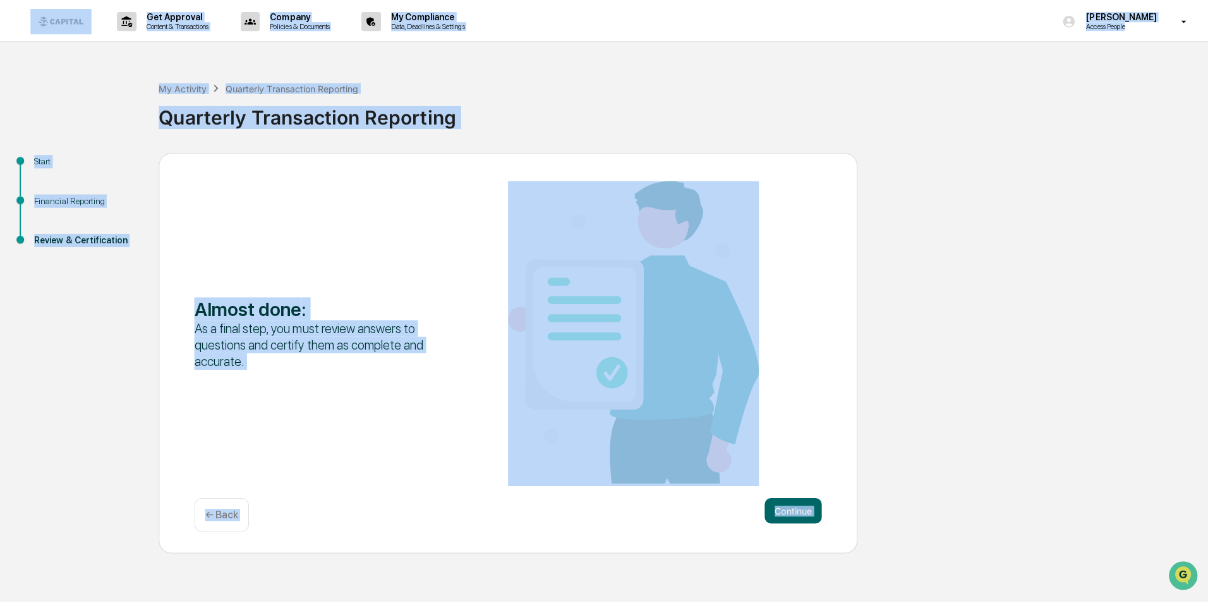
scroll to position [0, 0]
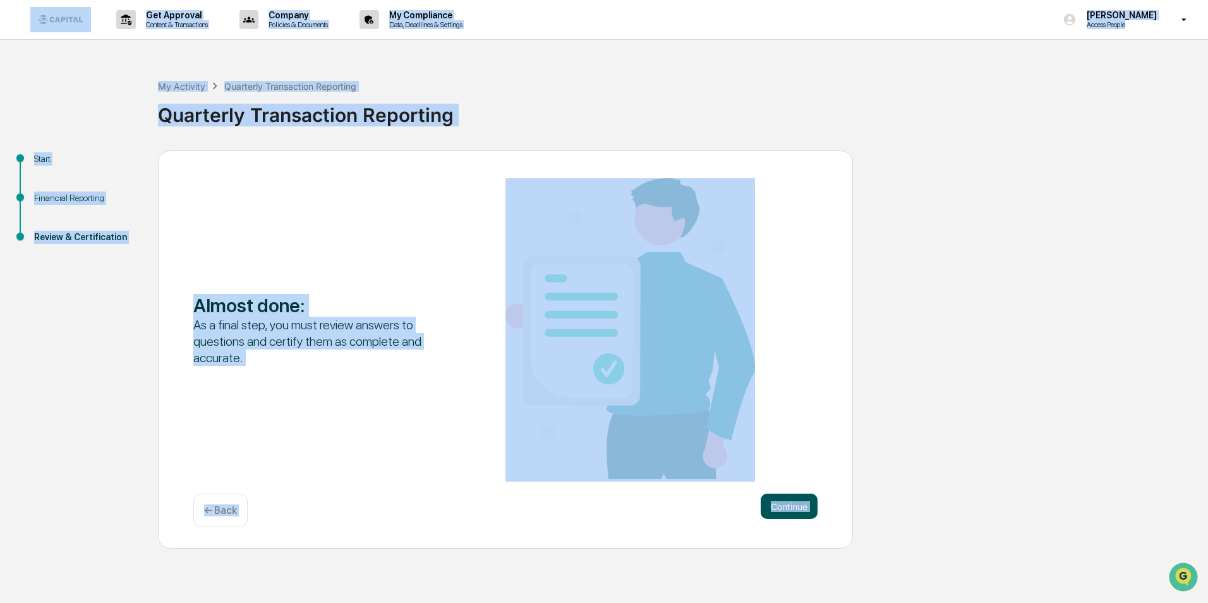
click at [783, 511] on button "Continue" at bounding box center [789, 505] width 57 height 25
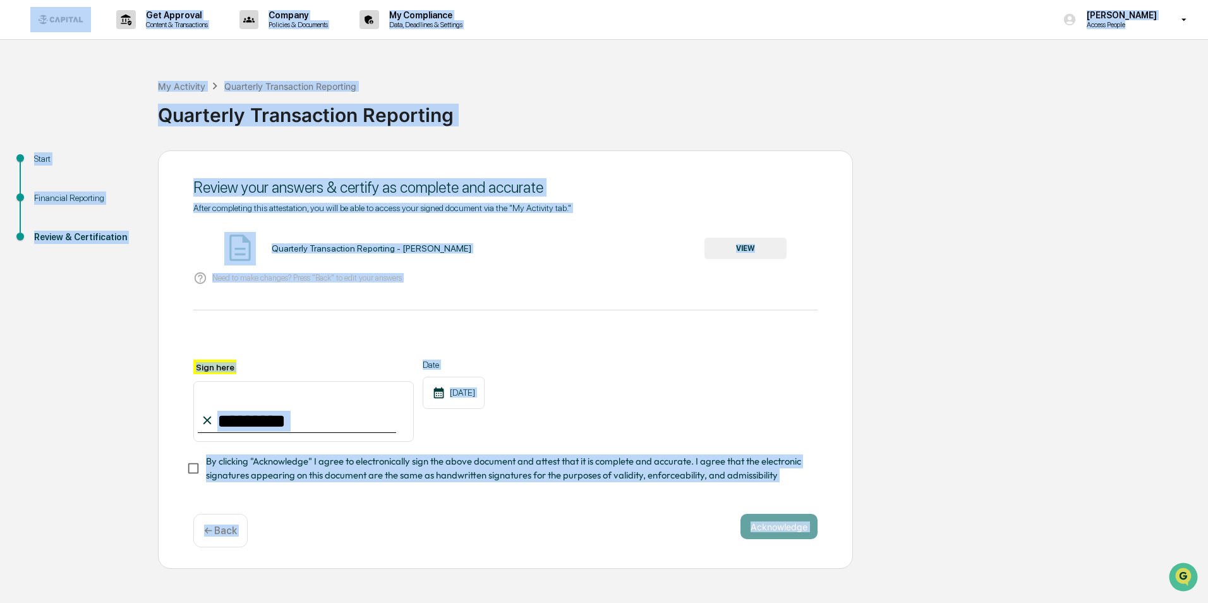
click at [732, 253] on button "VIEW" at bounding box center [745, 248] width 82 height 21
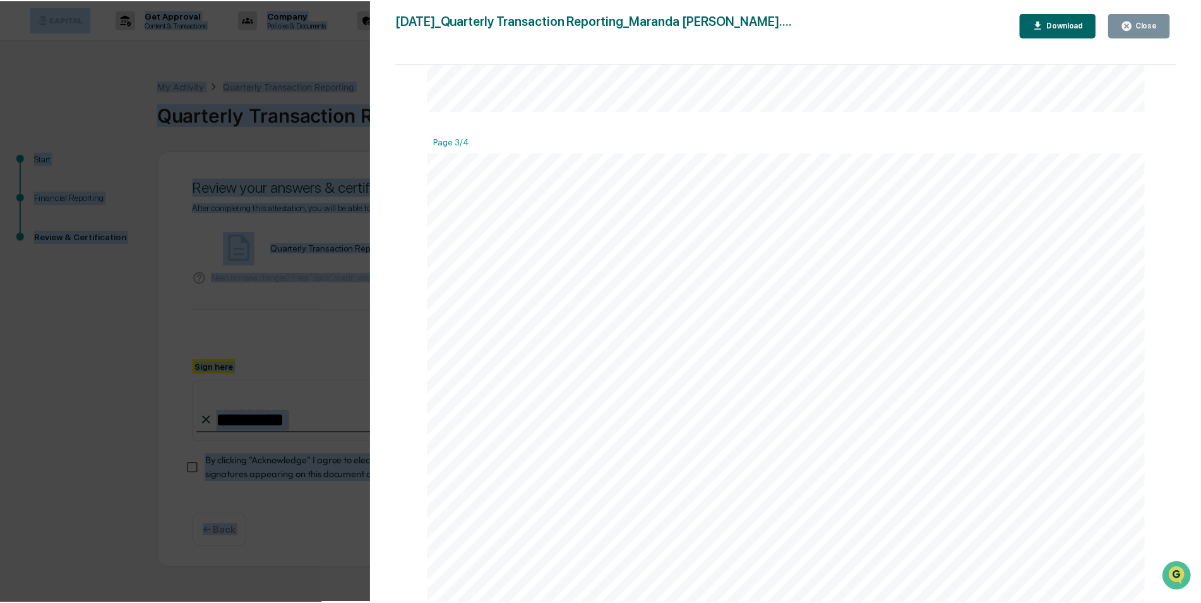
scroll to position [2211, 0]
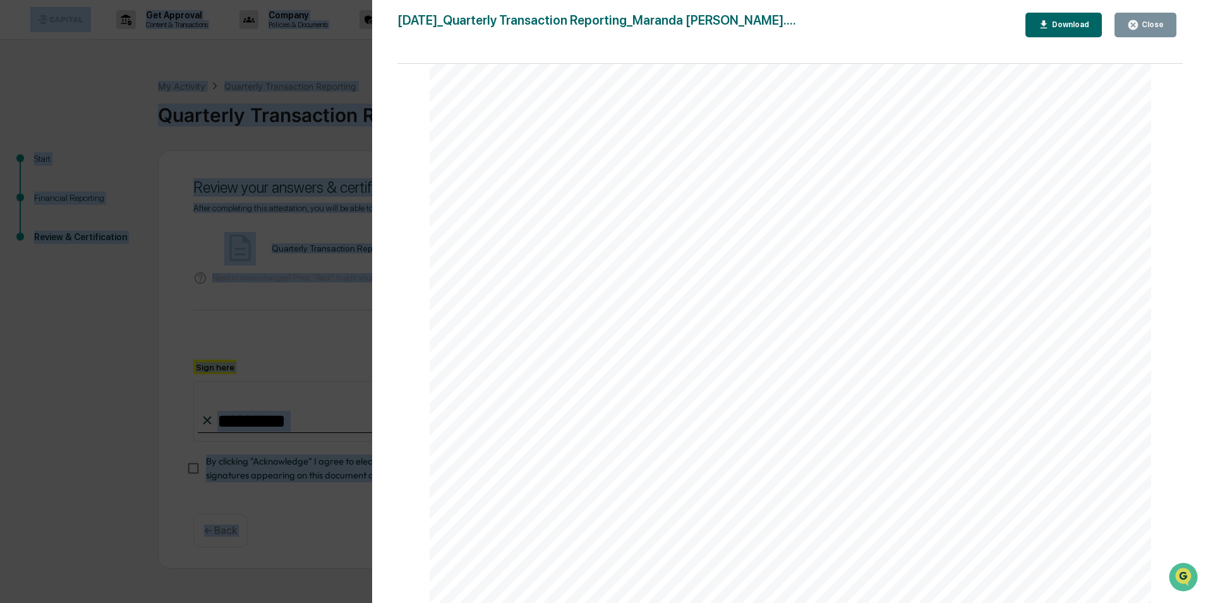
click at [1164, 33] on button "Close" at bounding box center [1145, 25] width 62 height 25
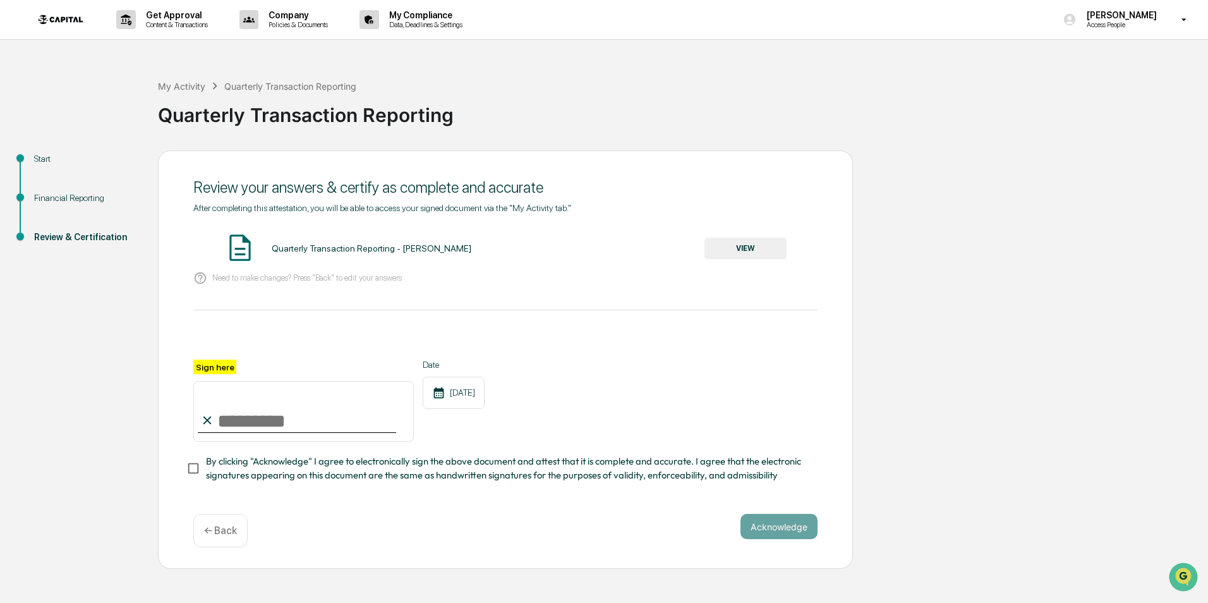
click at [242, 425] on input "Sign here" at bounding box center [303, 411] width 220 height 61
type input "**********"
click at [774, 532] on button "Acknowledge" at bounding box center [778, 526] width 77 height 25
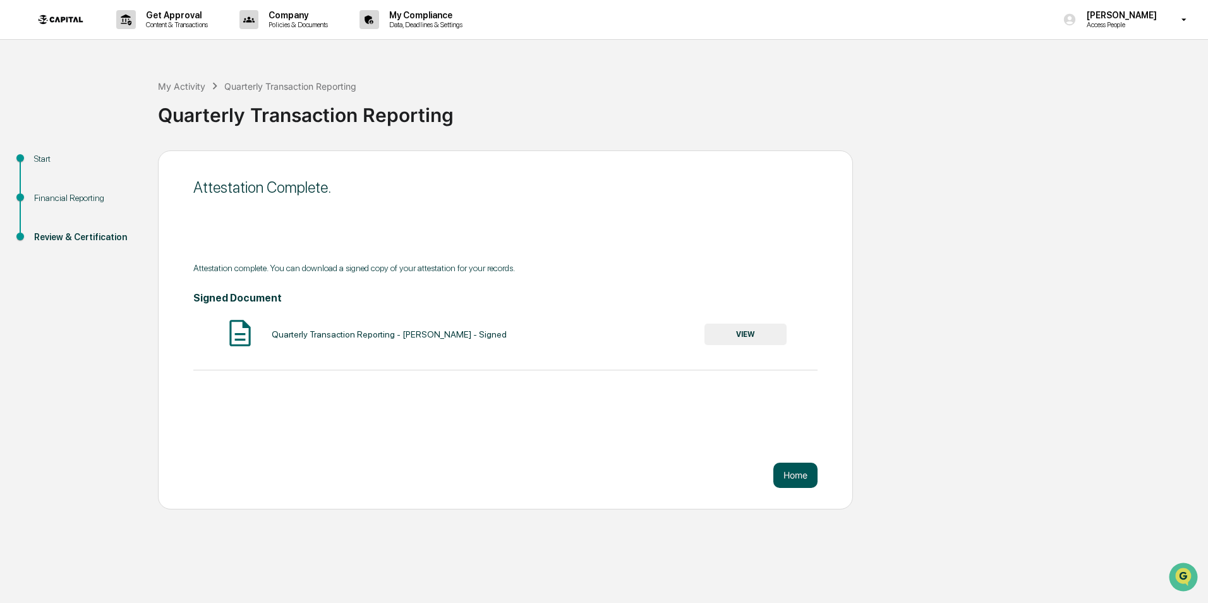
click at [795, 473] on button "Home" at bounding box center [795, 474] width 44 height 25
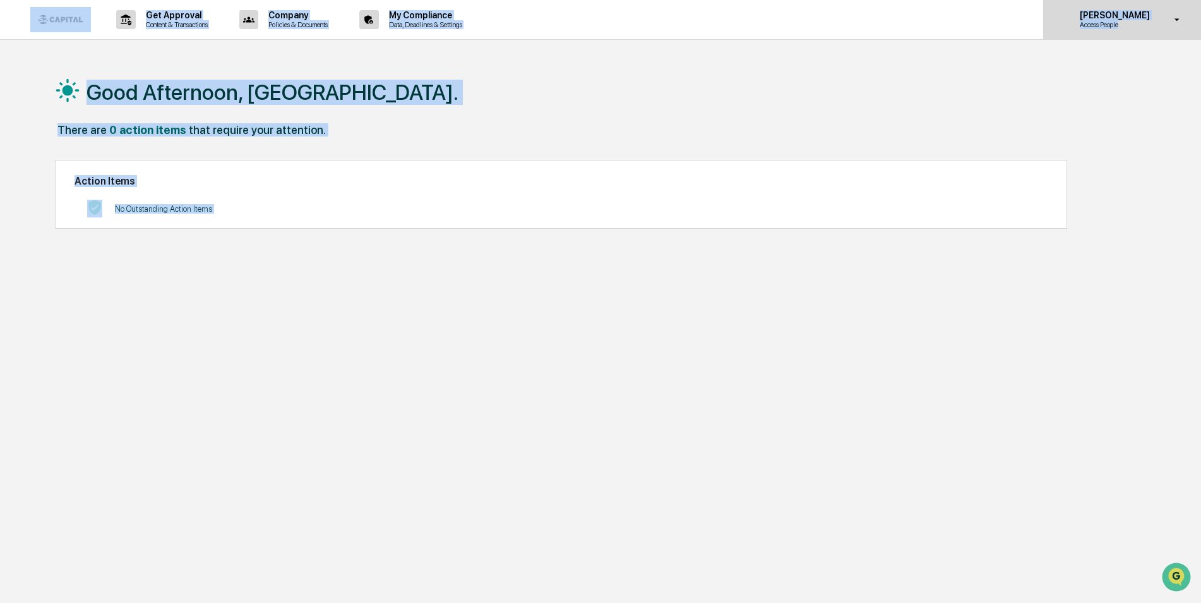
click at [1172, 25] on icon at bounding box center [1178, 20] width 22 height 12
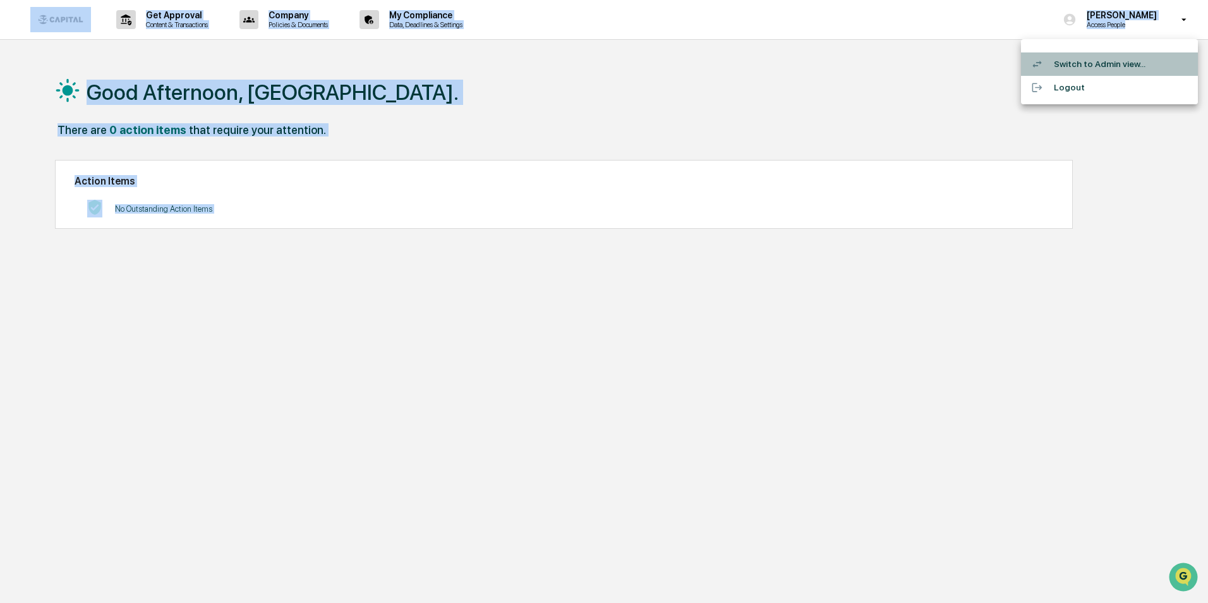
click at [1105, 61] on li "Switch to Admin view..." at bounding box center [1109, 63] width 177 height 23
